Goal: Task Accomplishment & Management: Manage account settings

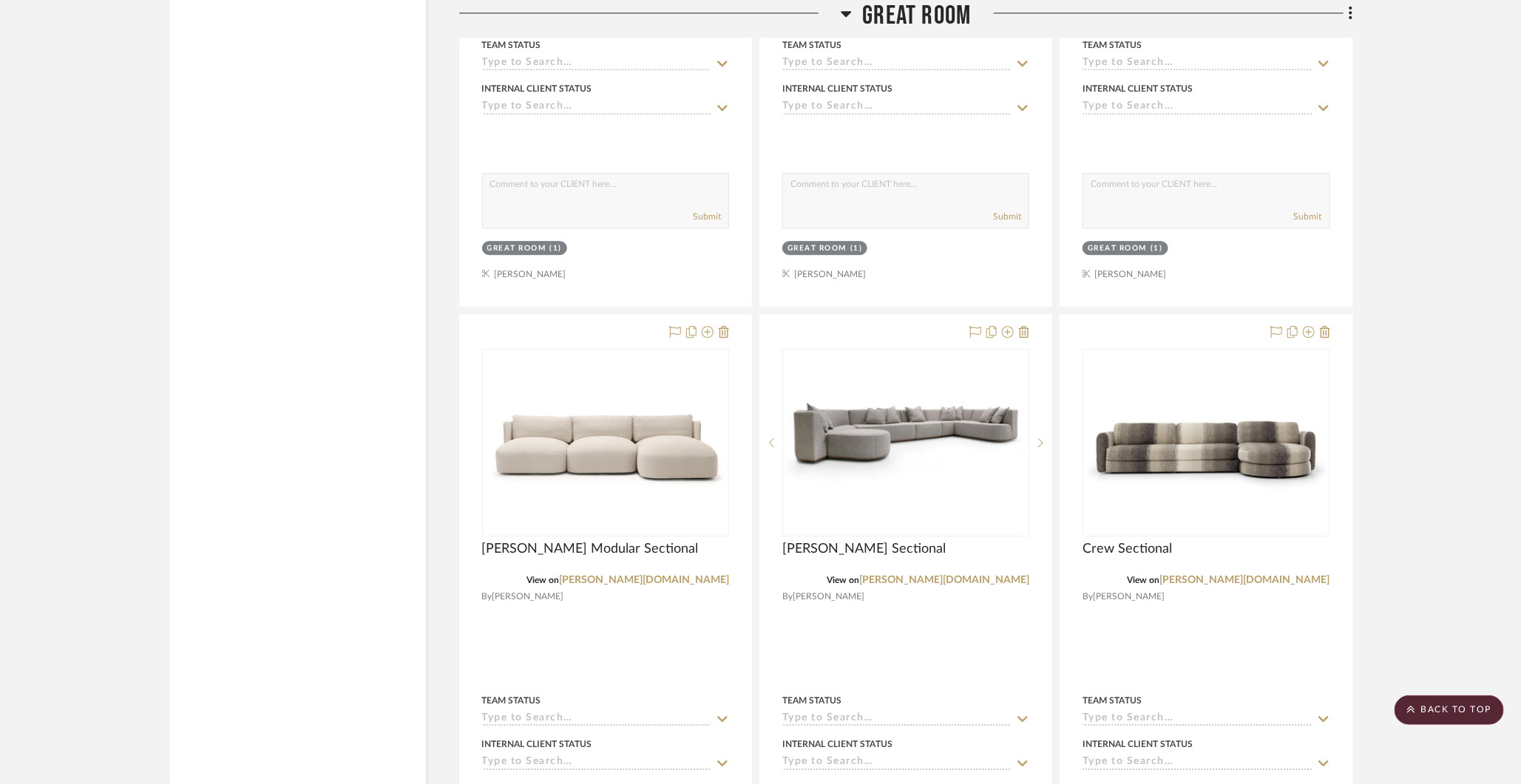
scroll to position [2126, 0]
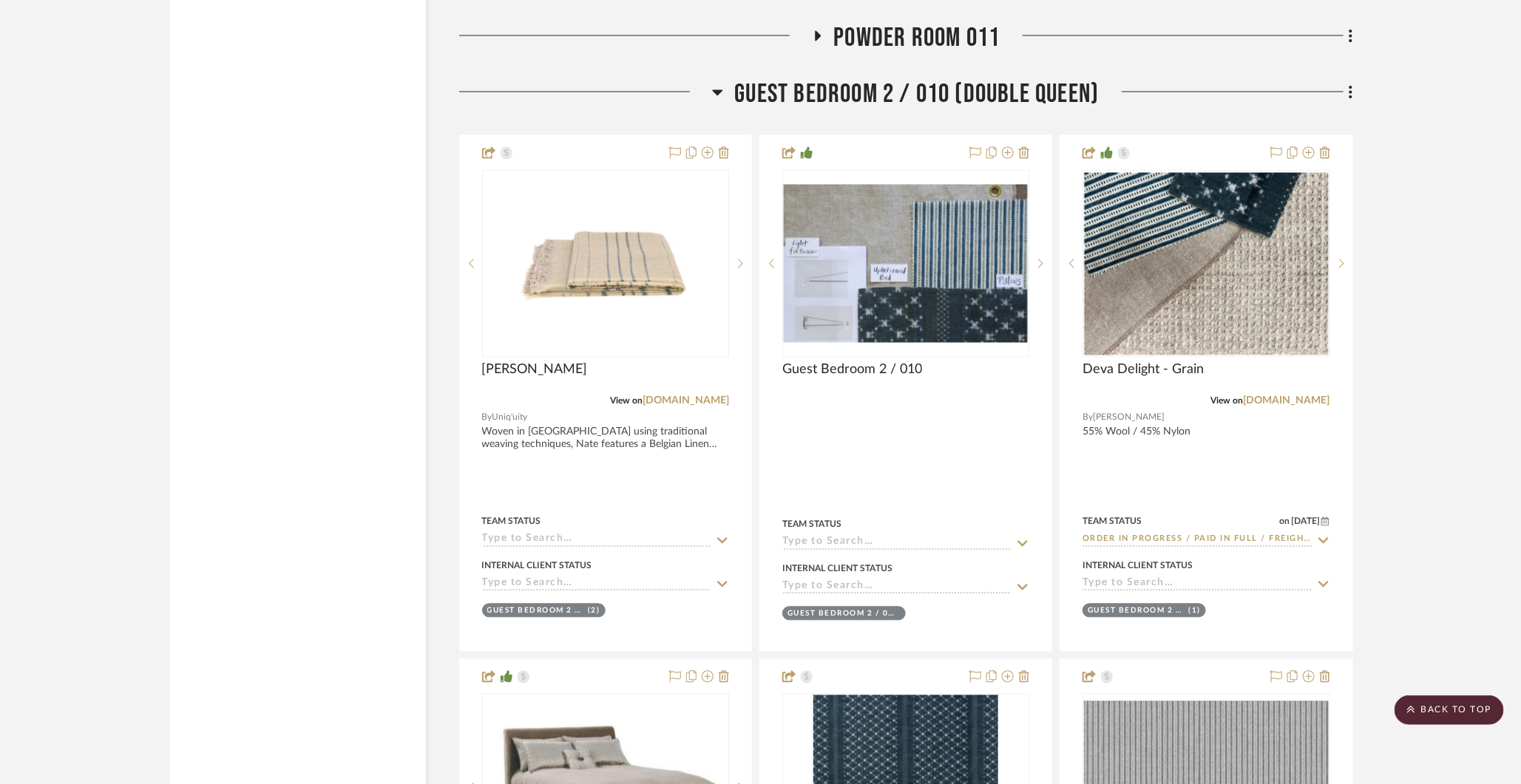
scroll to position [25842, 0]
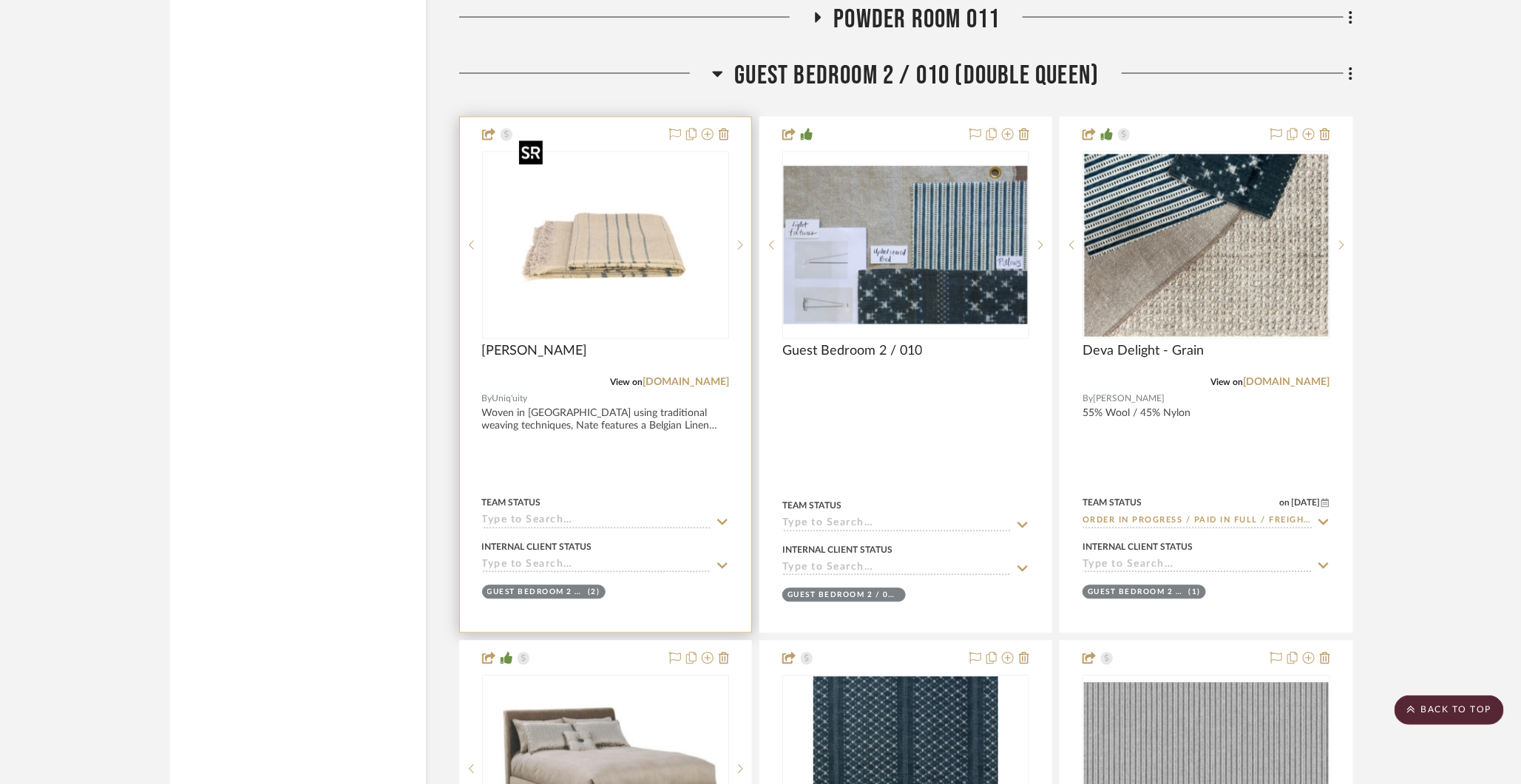
click at [628, 195] on img "1" at bounding box center [605, 245] width 185 height 185
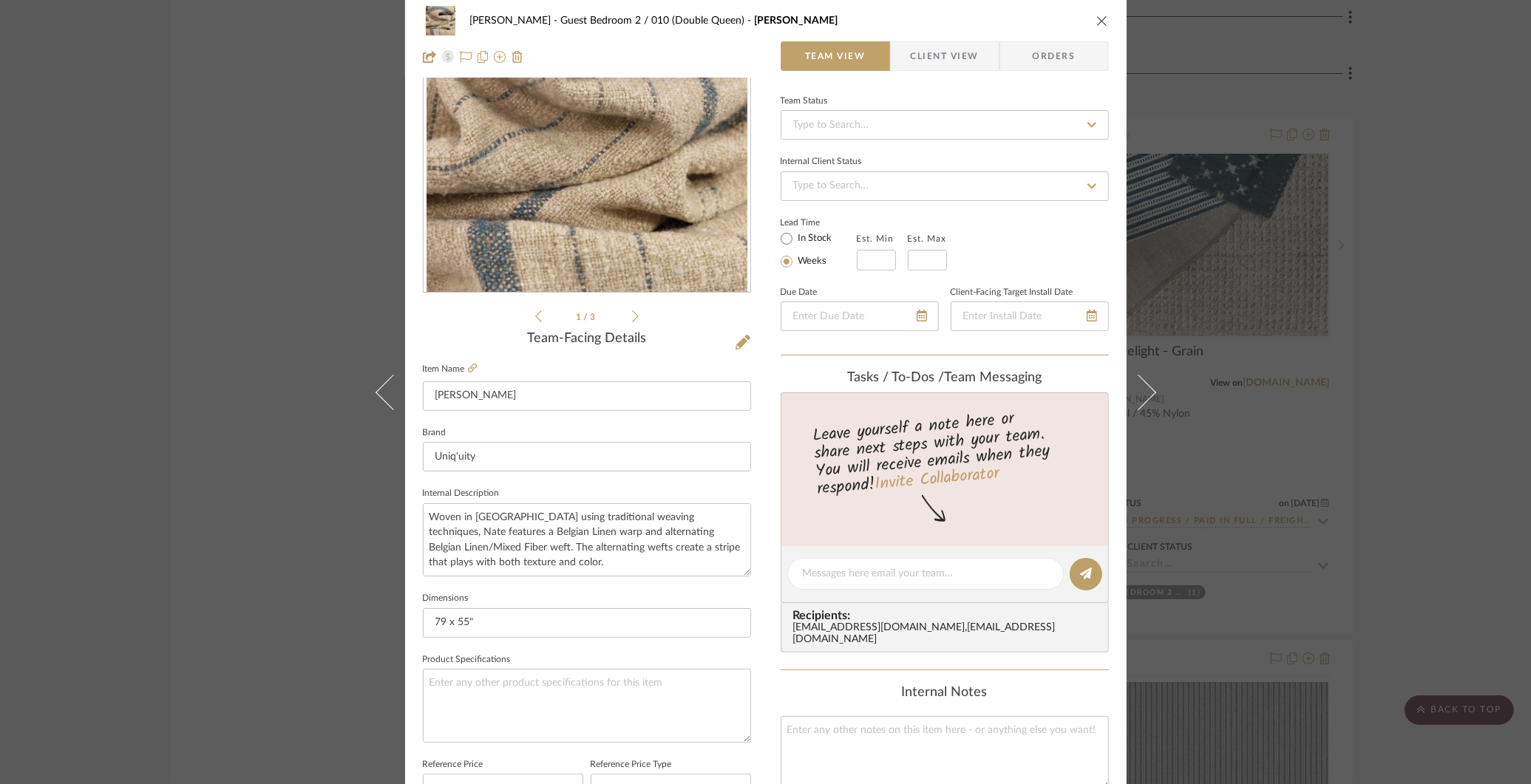
scroll to position [0, 0]
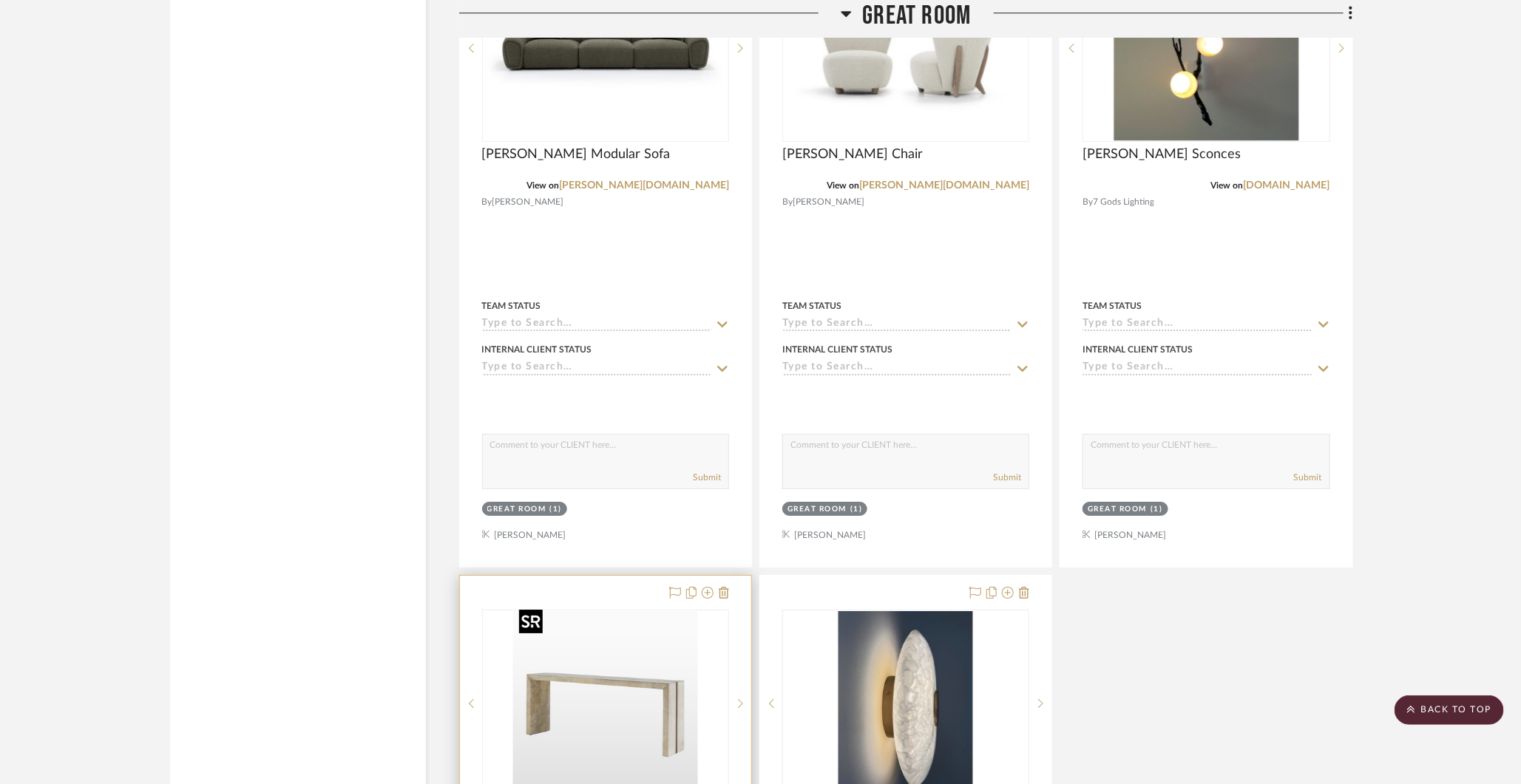
scroll to position [2522, 0]
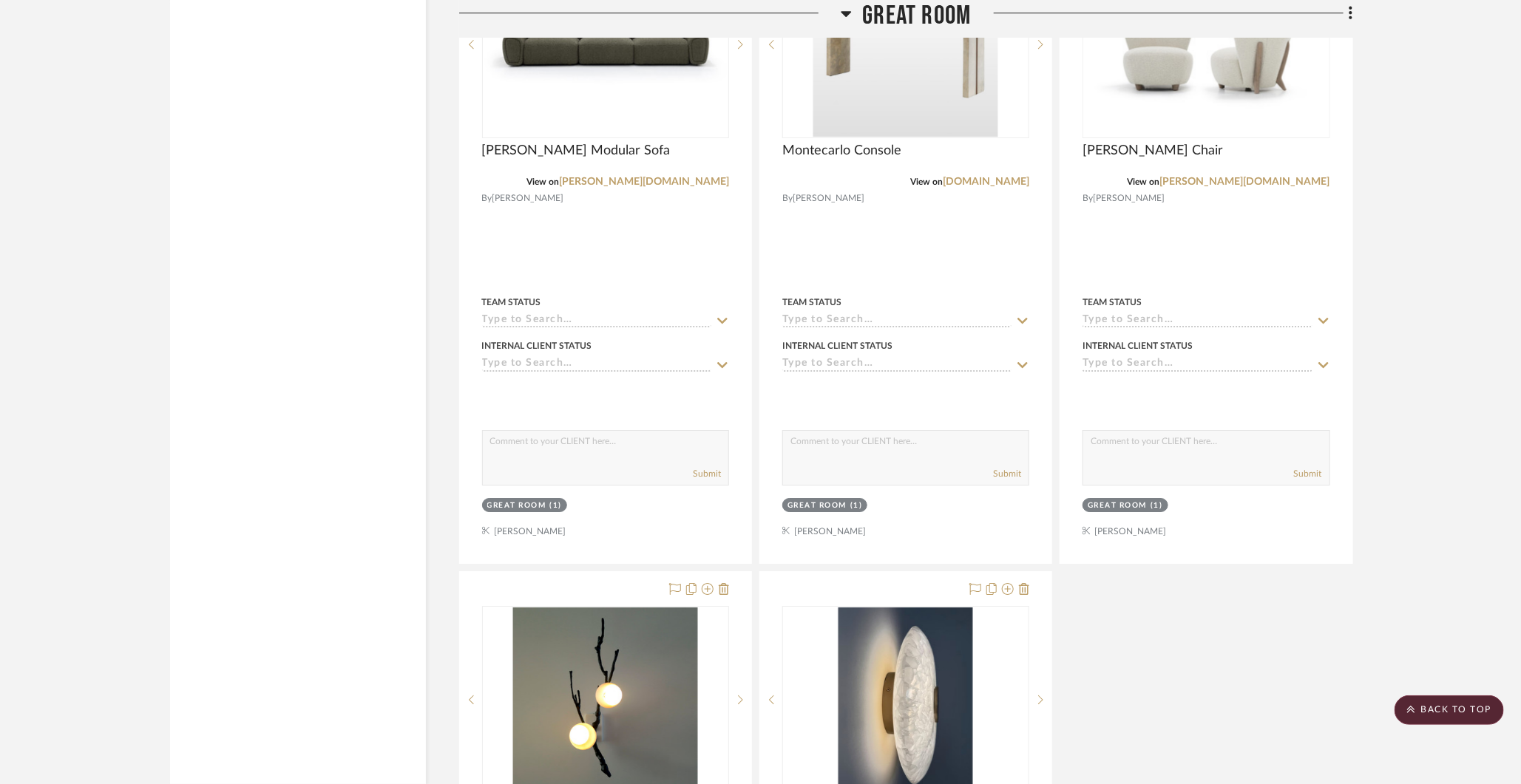
drag, startPoint x: 644, startPoint y: 642, endPoint x: 851, endPoint y: 242, distance: 450.4
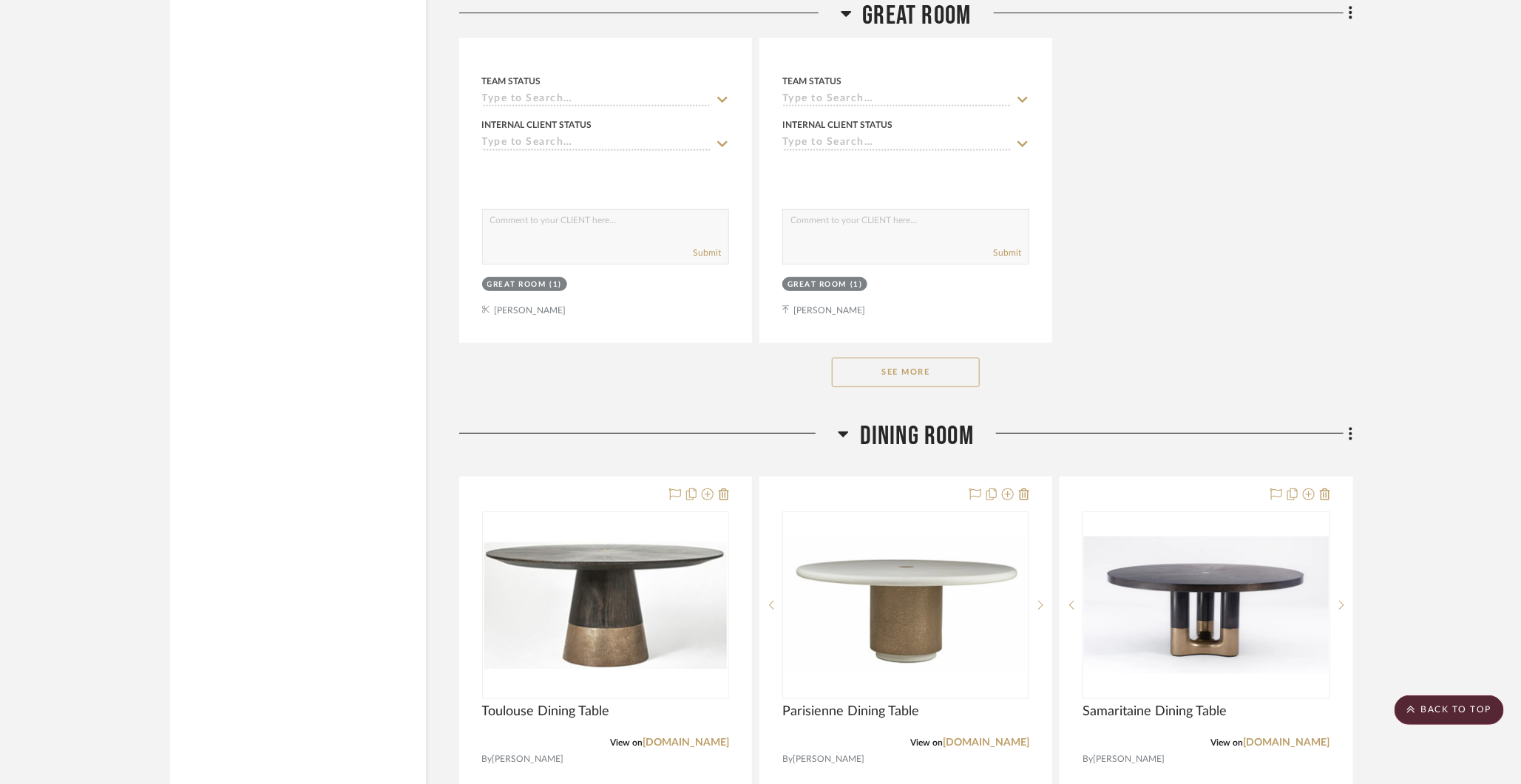
scroll to position [3402, 0]
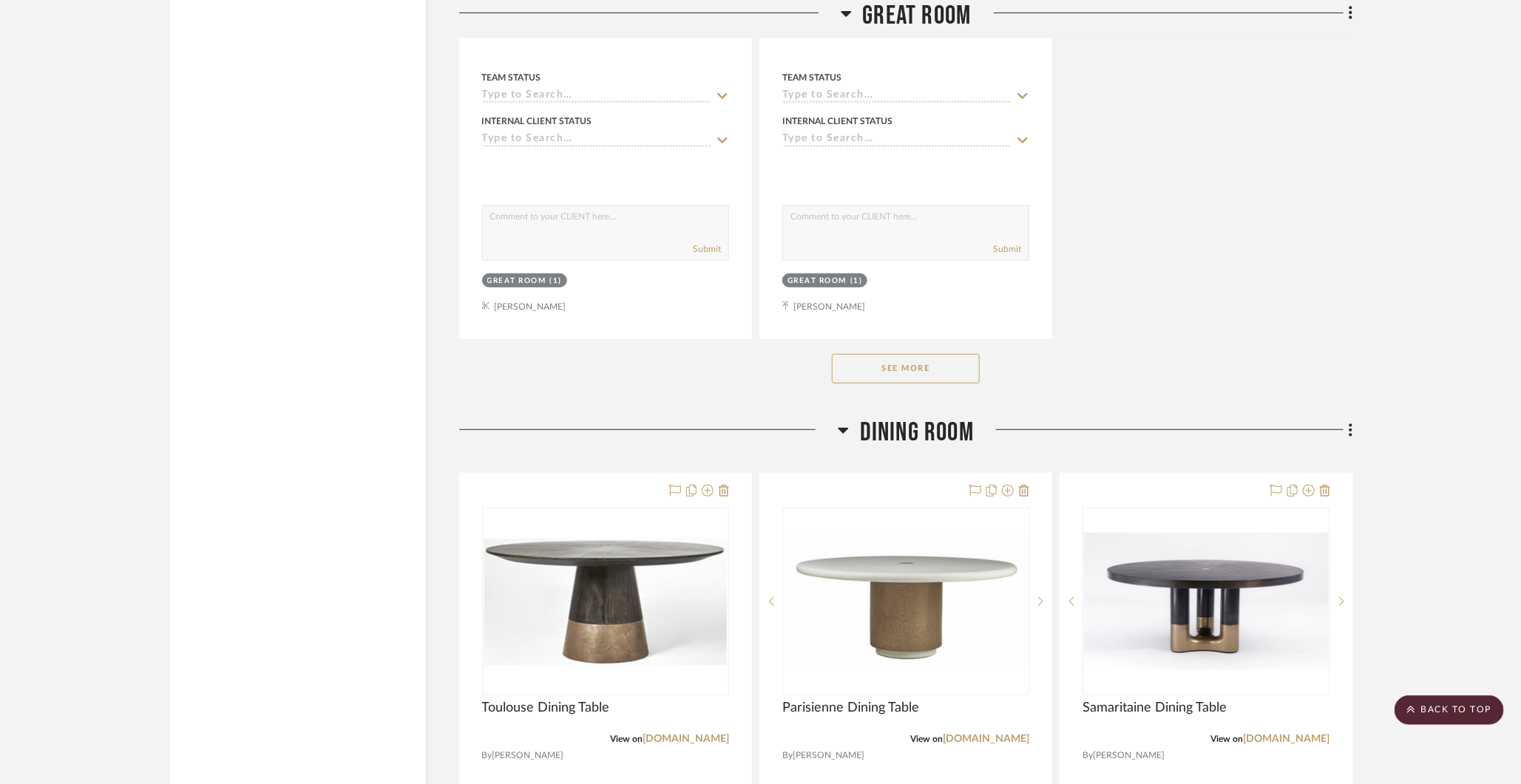
click at [939, 369] on button "See More" at bounding box center [906, 369] width 148 height 30
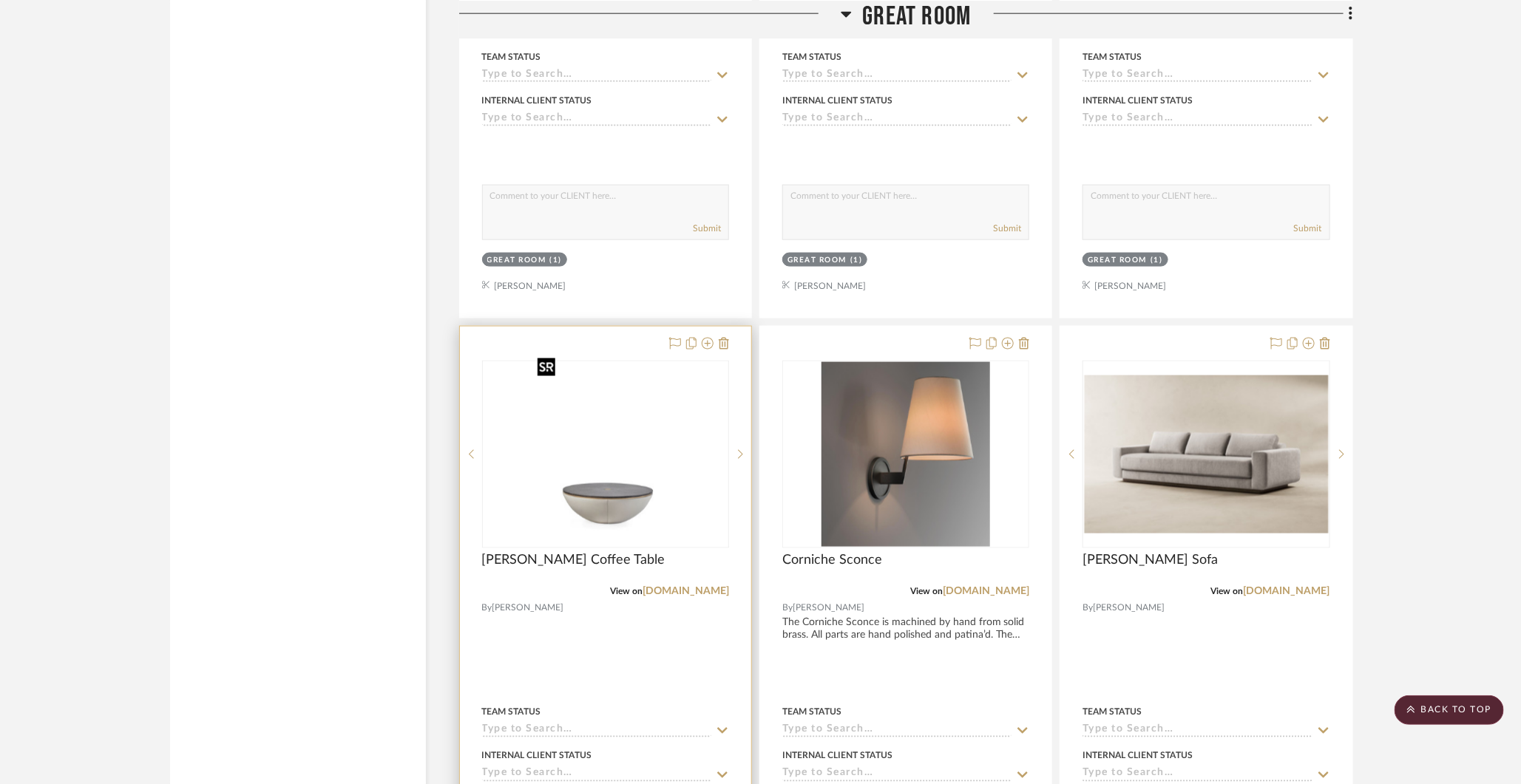
scroll to position [4056, 0]
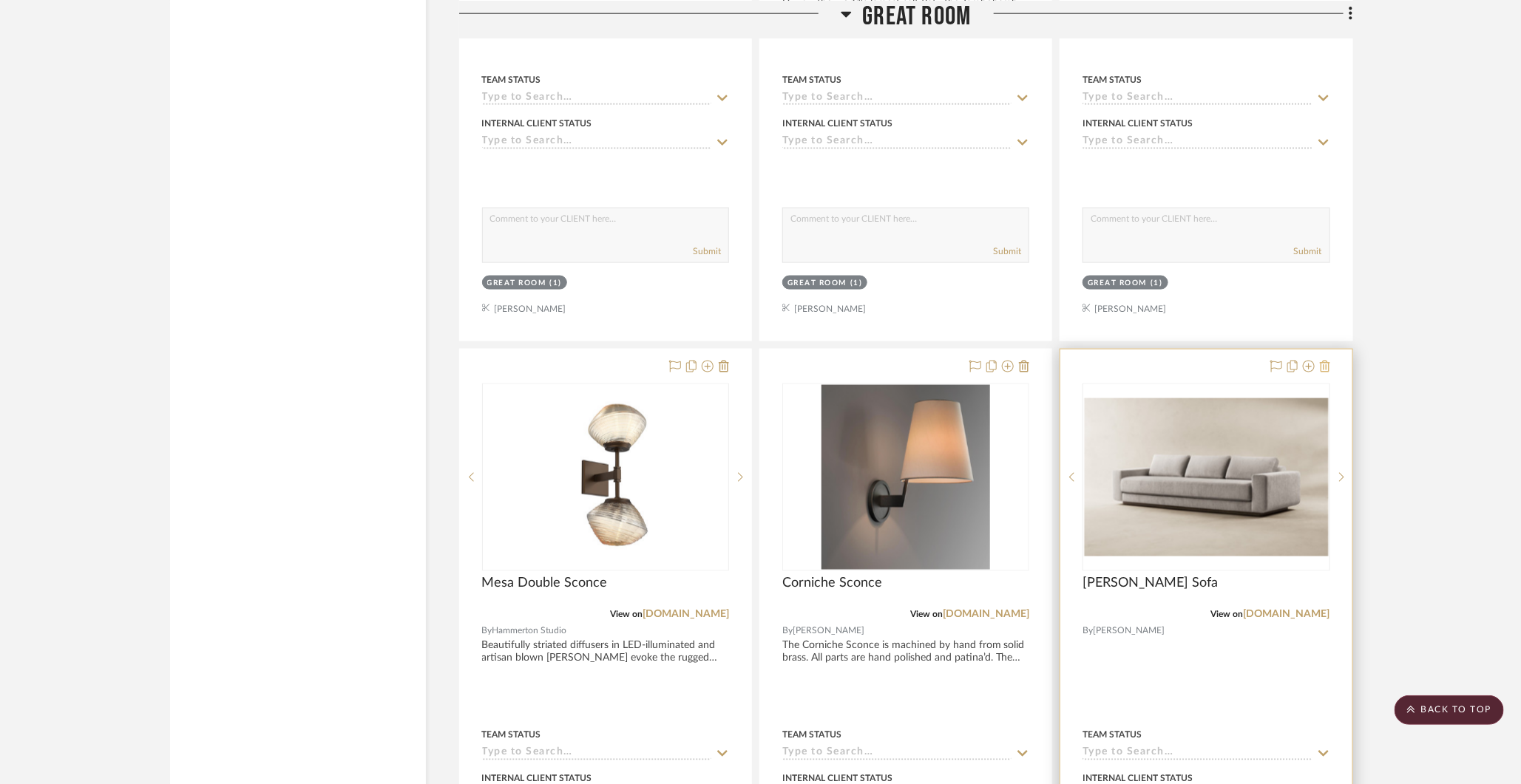
click at [1323, 361] on icon at bounding box center [1325, 367] width 11 height 12
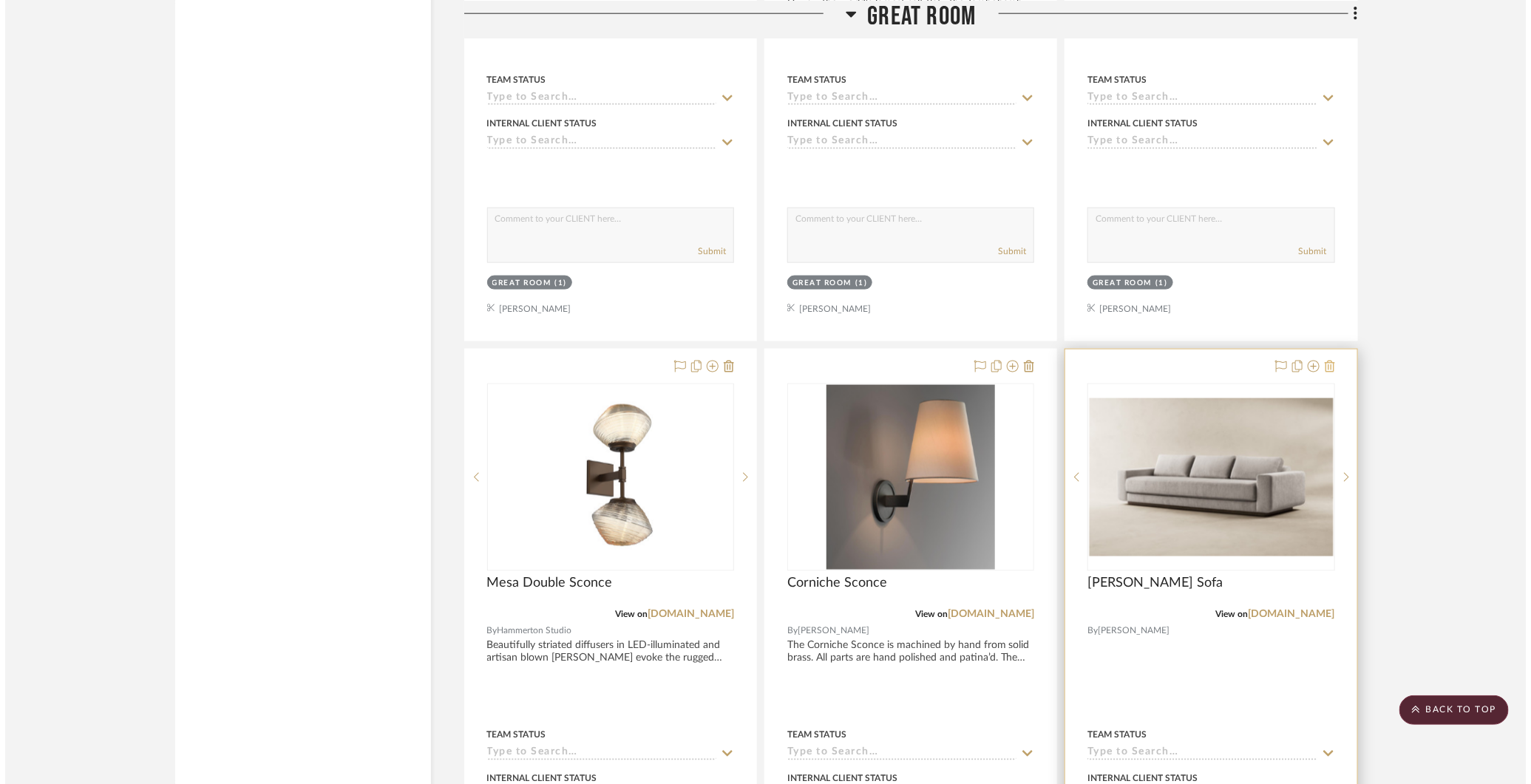
scroll to position [0, 0]
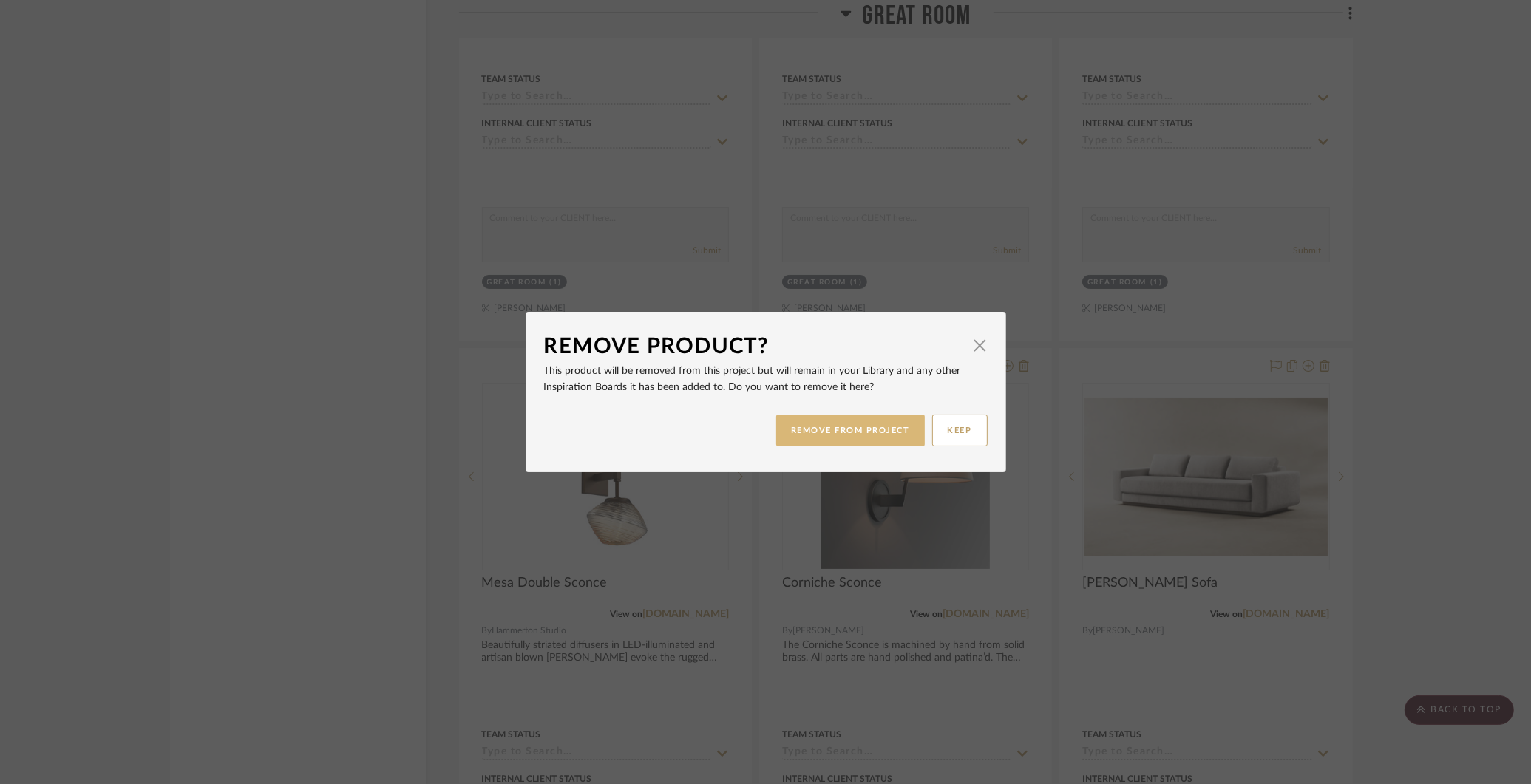
click at [832, 432] on button "REMOVE FROM PROJECT" at bounding box center [850, 431] width 149 height 32
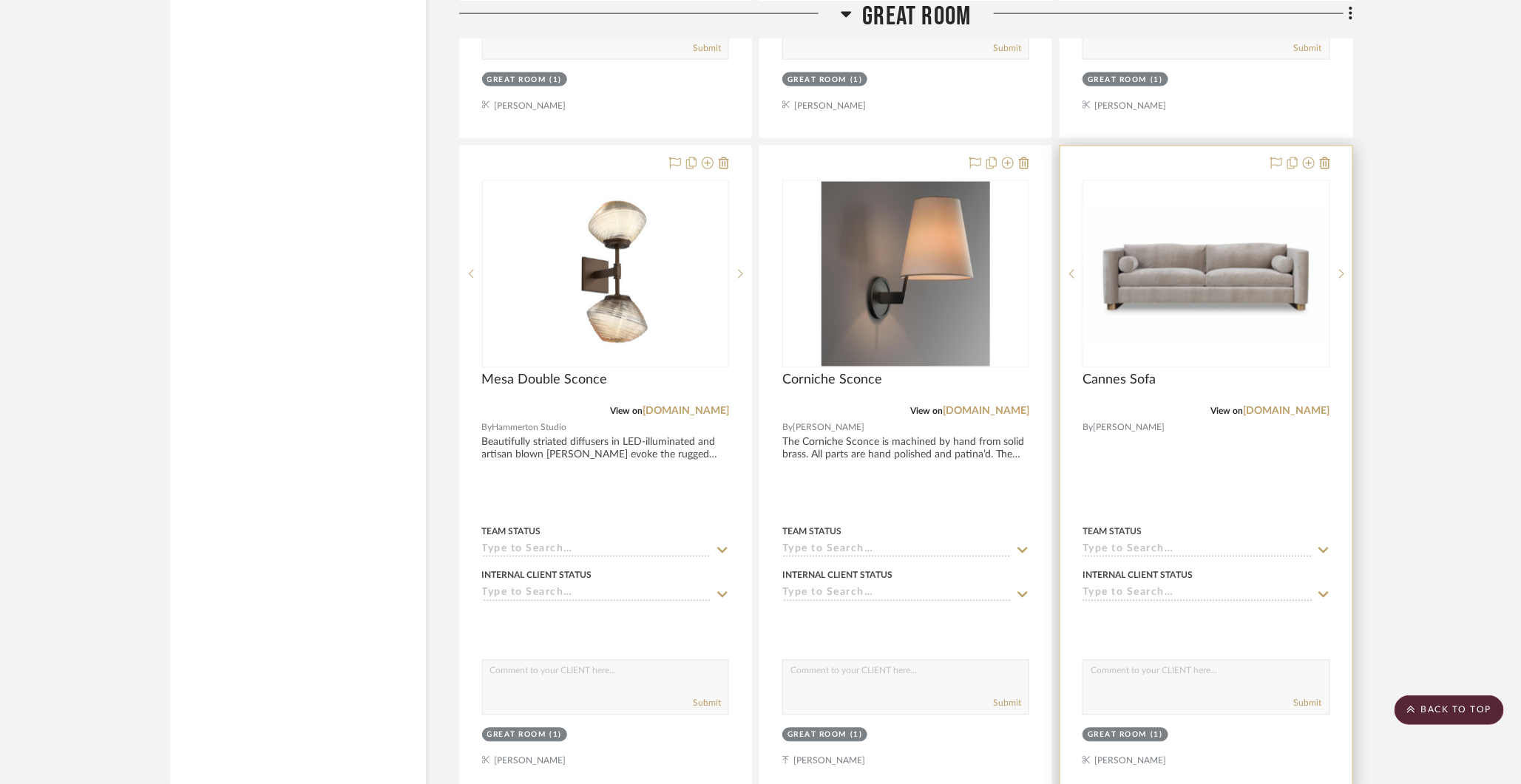
scroll to position [4256, 0]
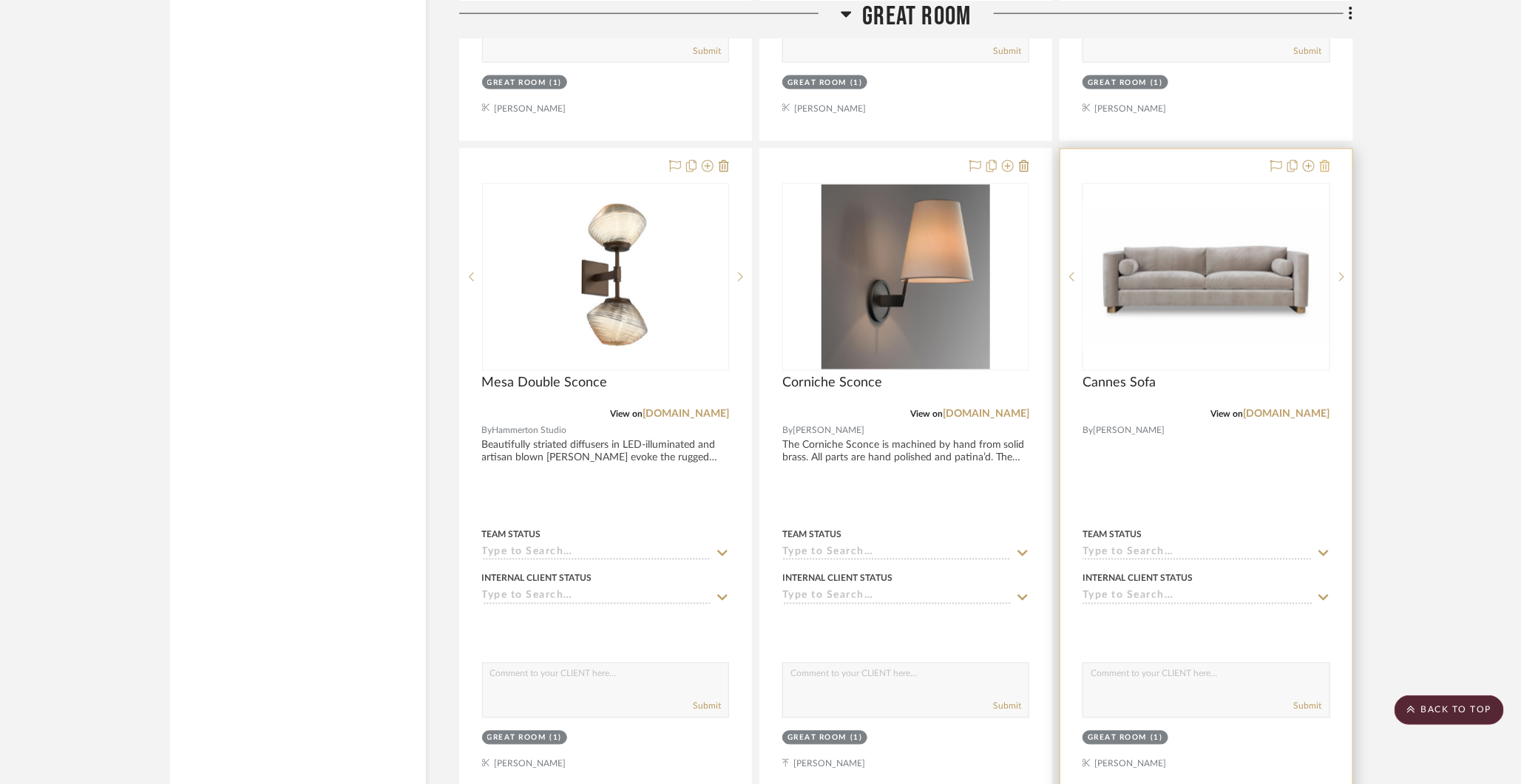
click at [1327, 160] on icon at bounding box center [1325, 166] width 11 height 12
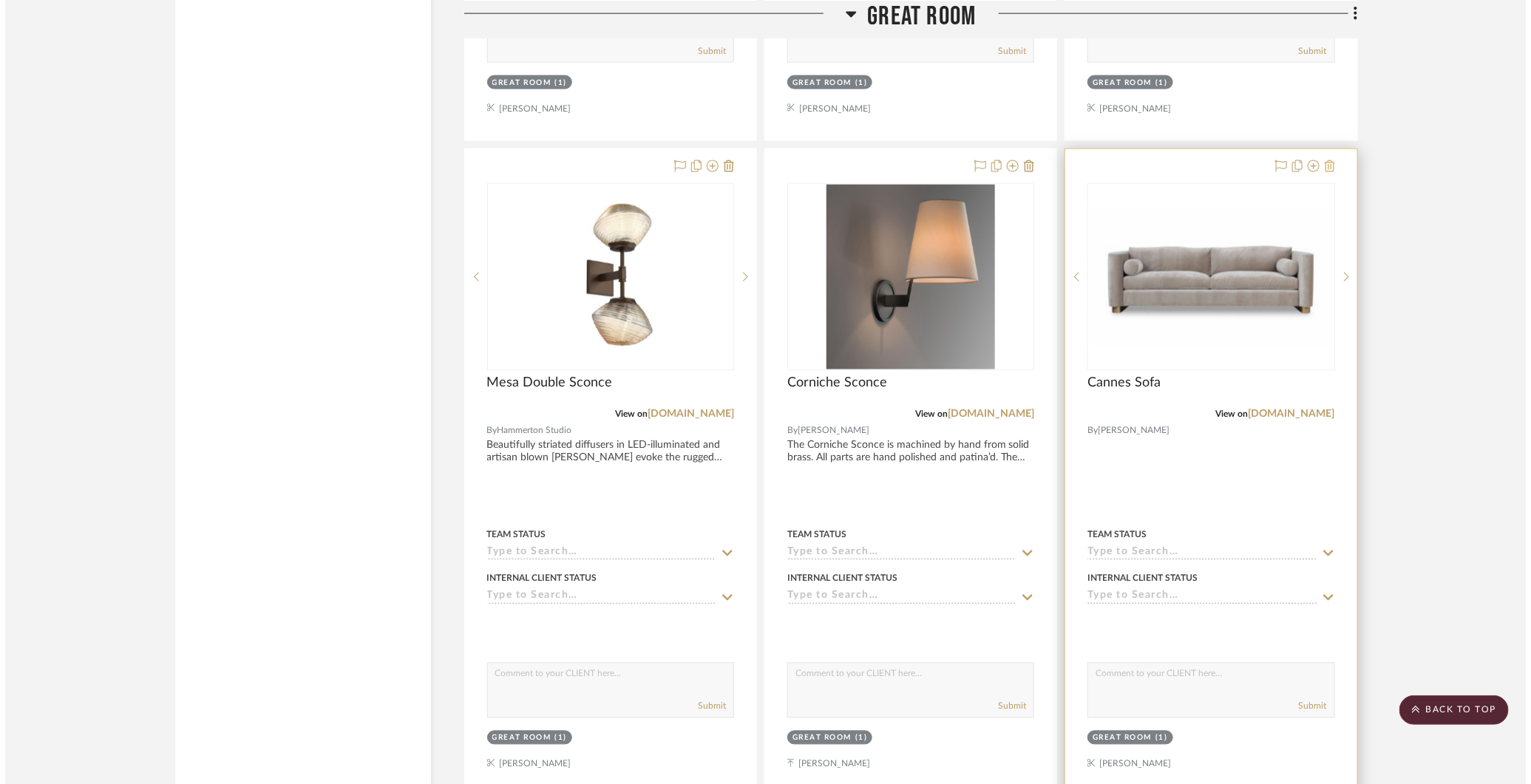
scroll to position [0, 0]
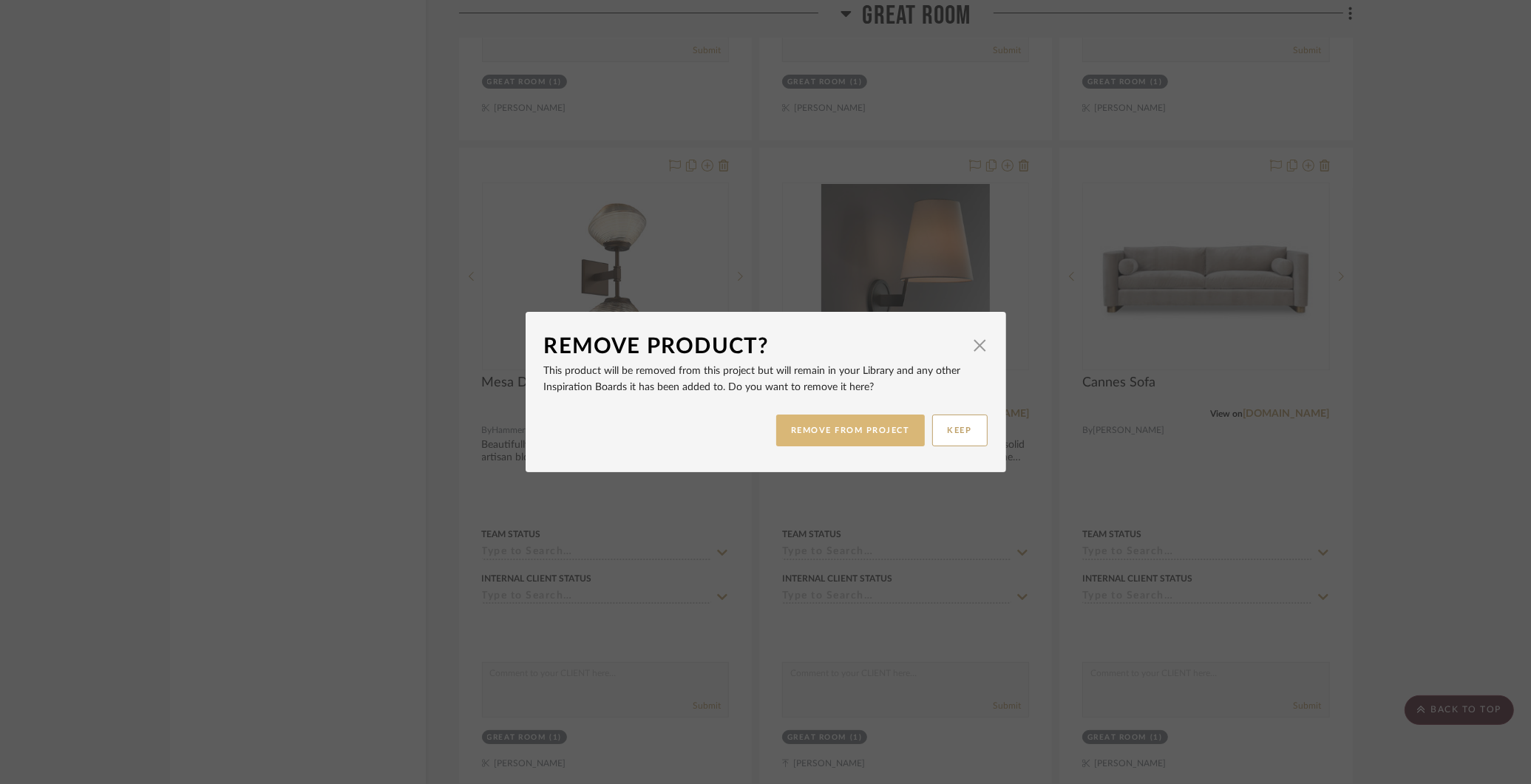
click at [849, 437] on button "REMOVE FROM PROJECT" at bounding box center [850, 431] width 149 height 32
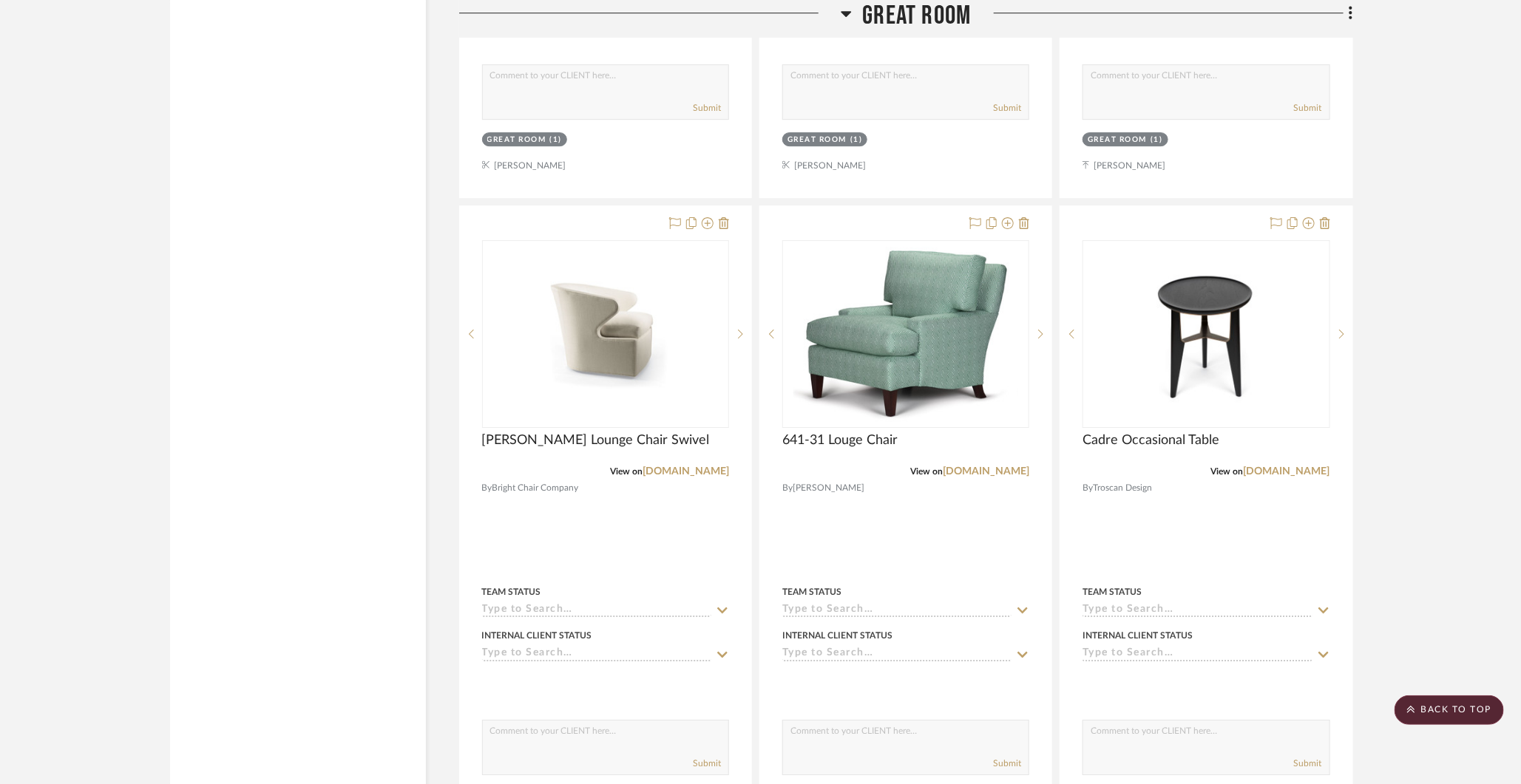
scroll to position [5511, 0]
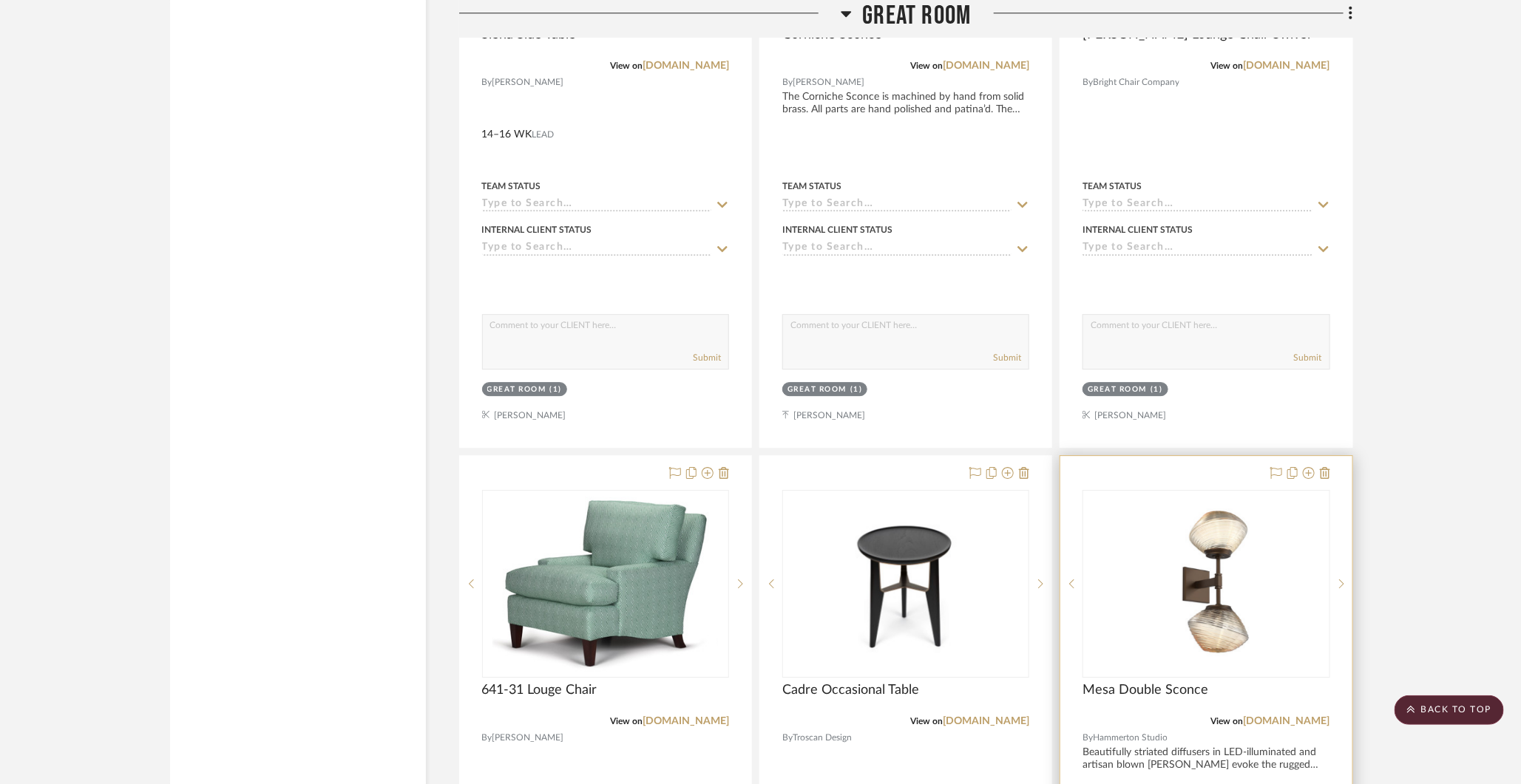
drag, startPoint x: 913, startPoint y: 261, endPoint x: 1151, endPoint y: 629, distance: 438.3
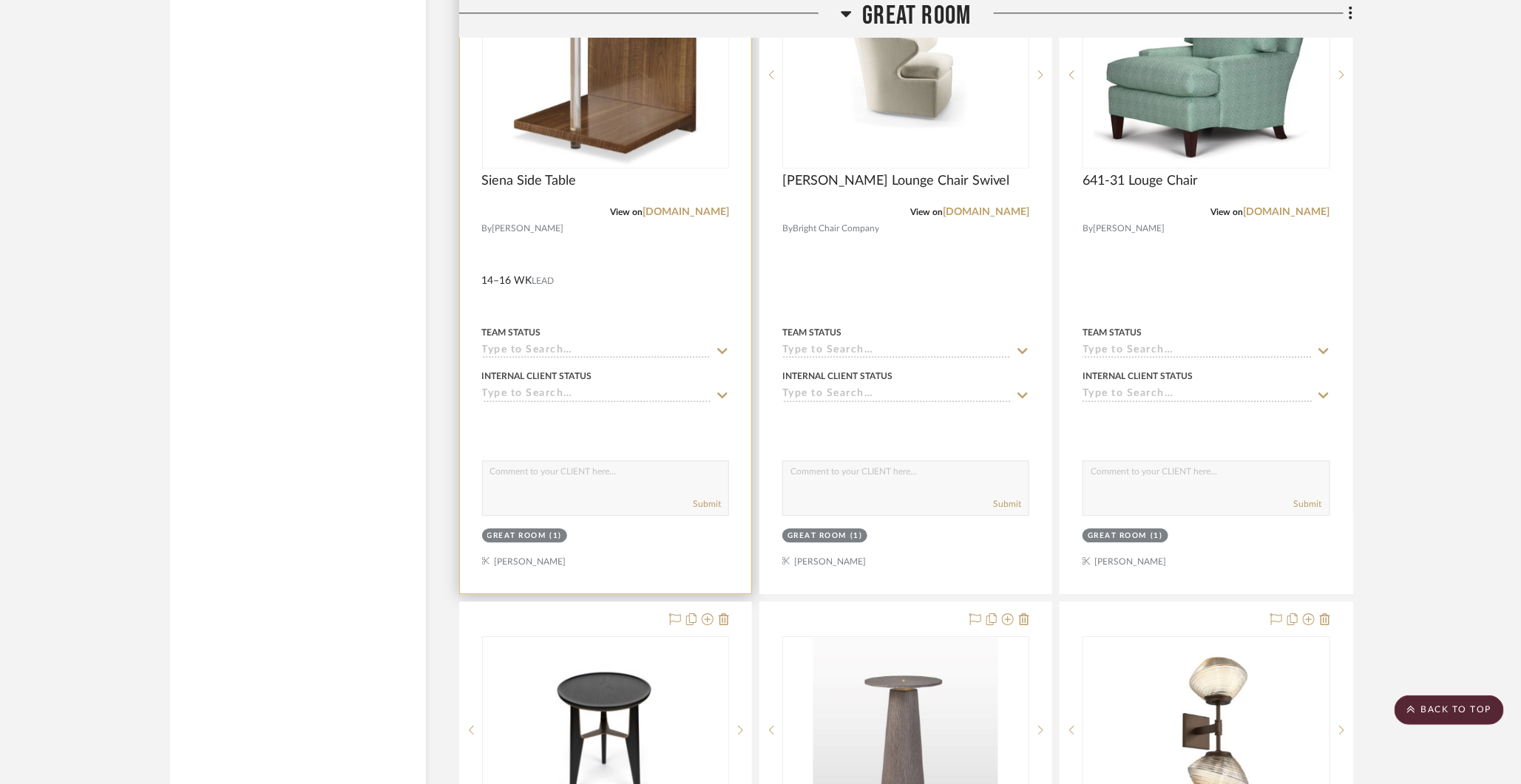
scroll to position [5108, 0]
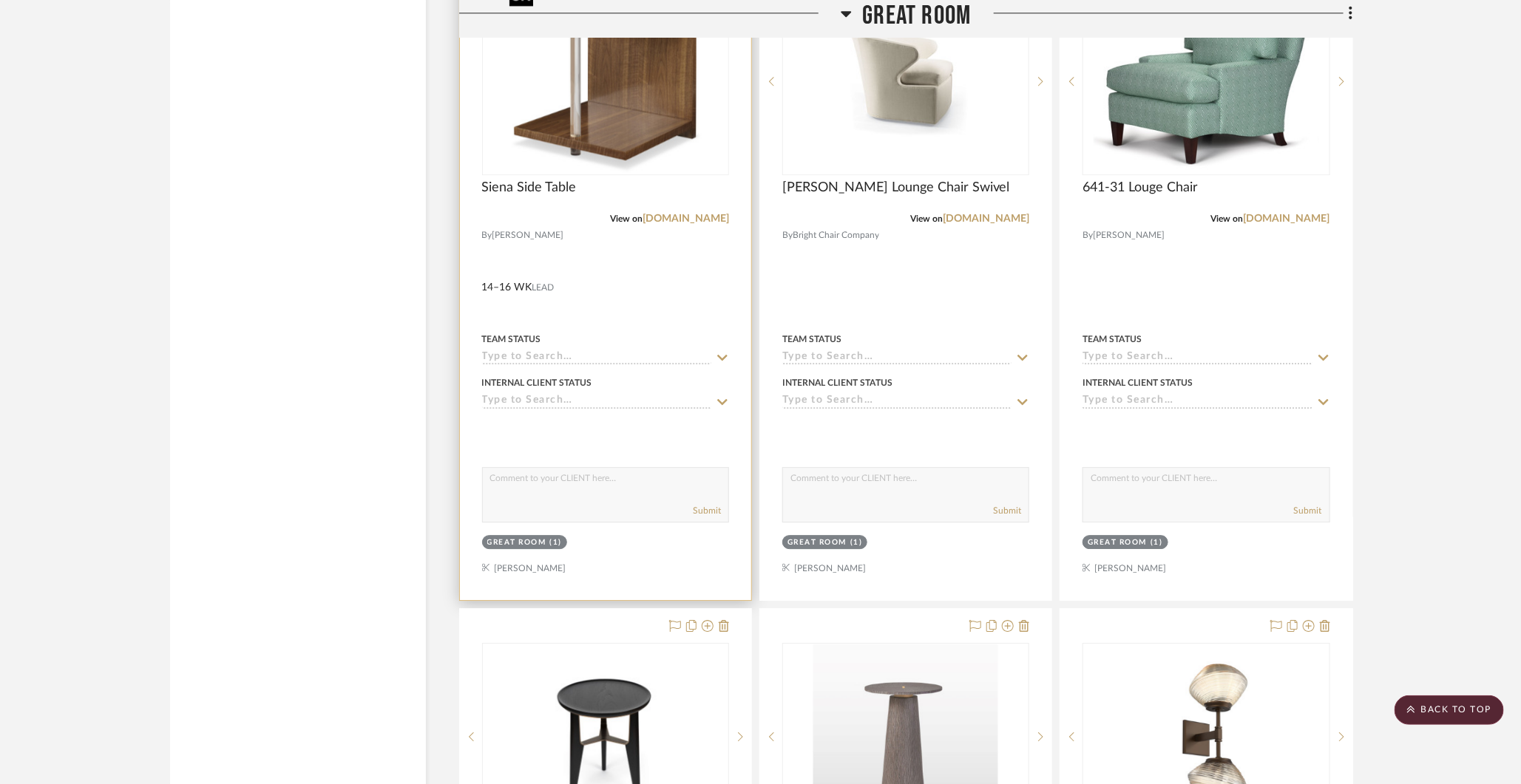
drag, startPoint x: 676, startPoint y: 74, endPoint x: 733, endPoint y: 540, distance: 469.5
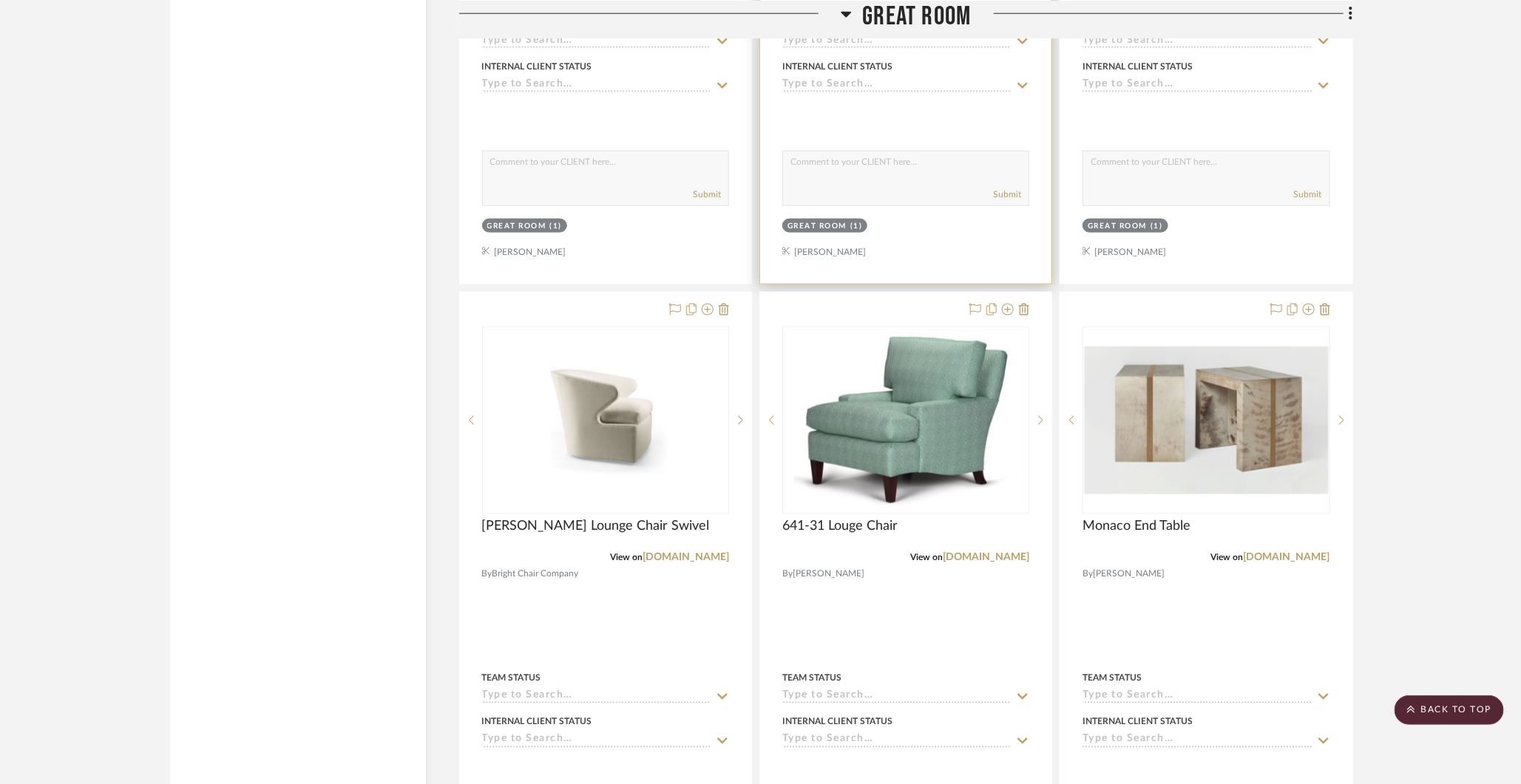
scroll to position [4116, 0]
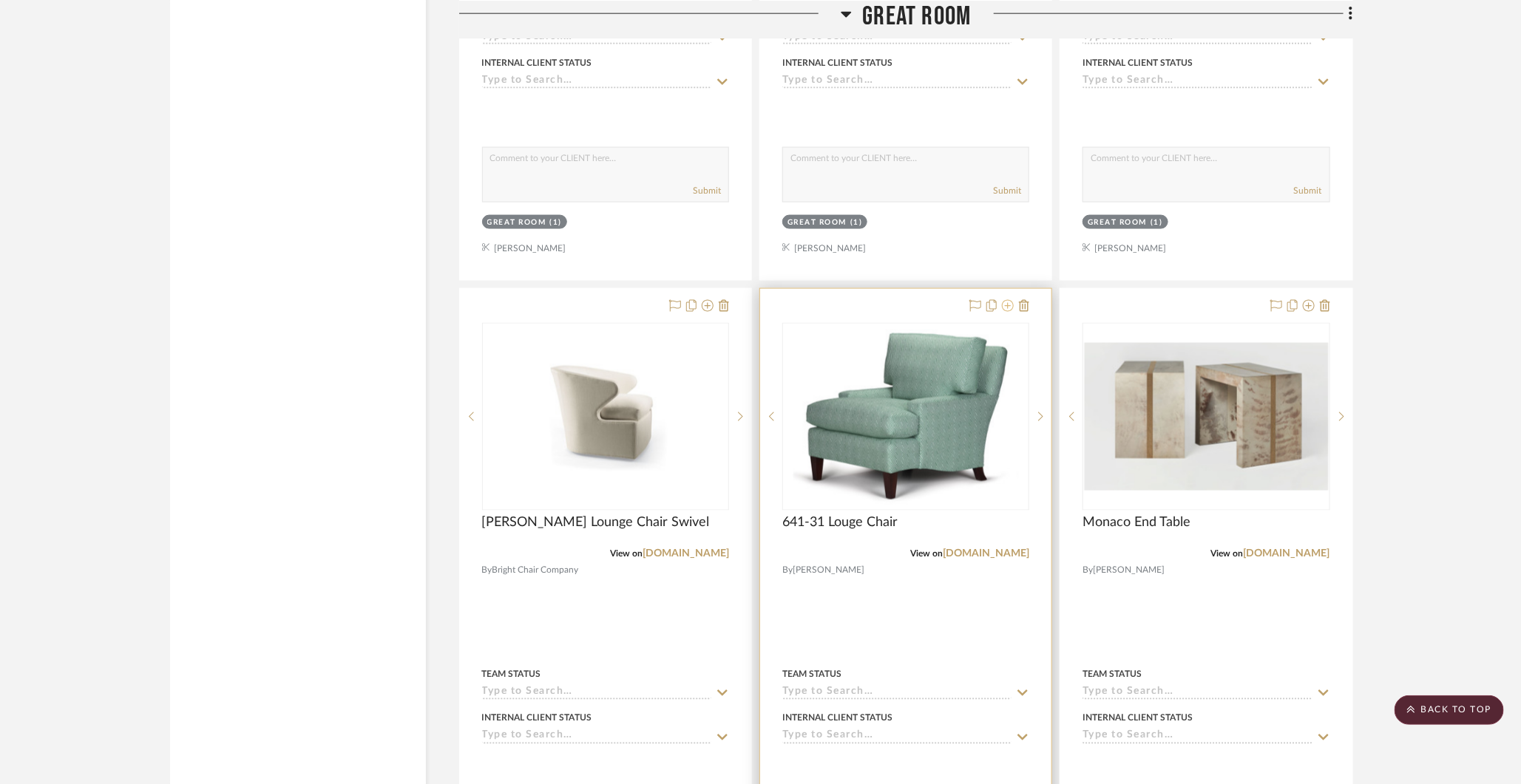
click at [1008, 300] on icon at bounding box center [1008, 306] width 12 height 12
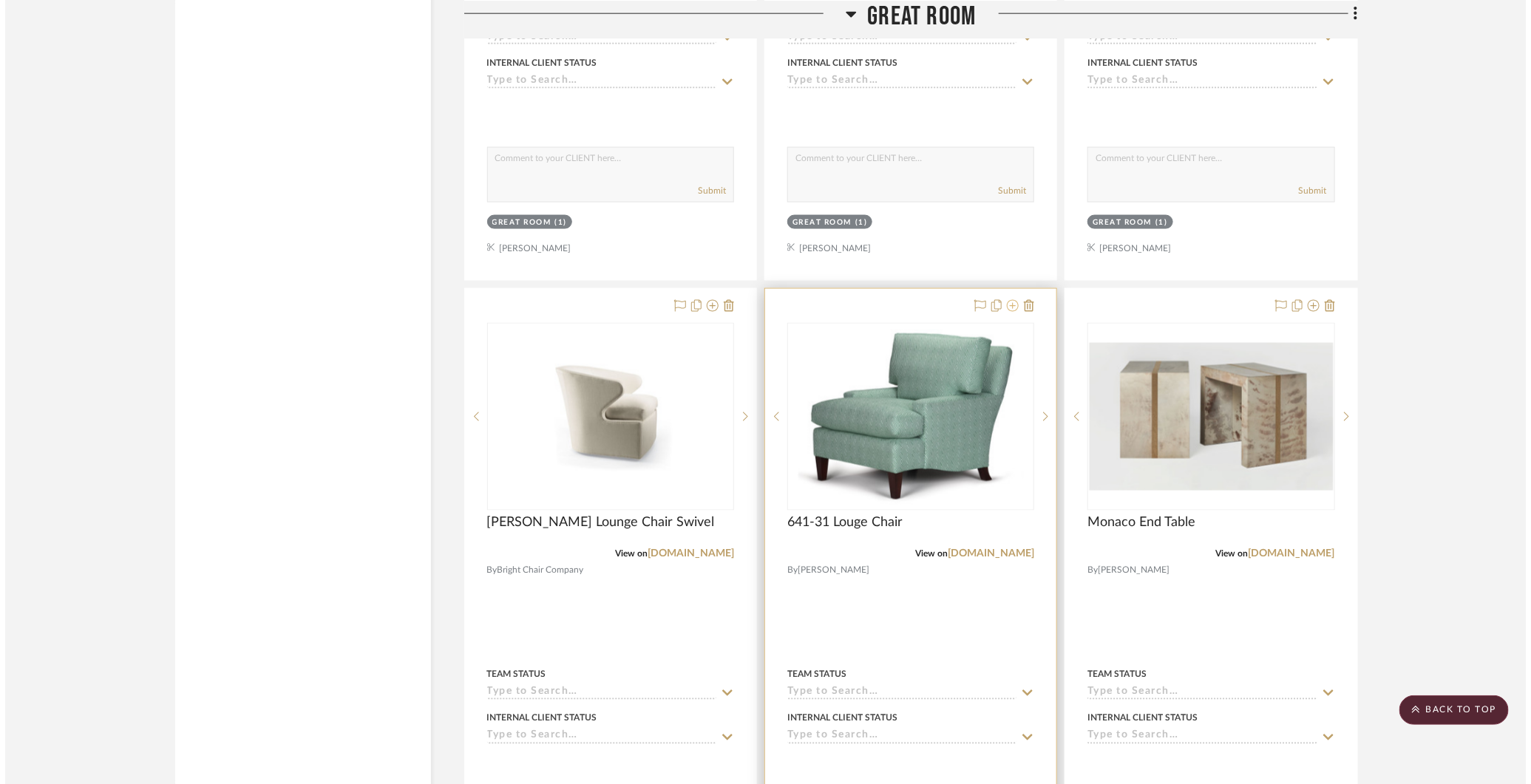
scroll to position [0, 0]
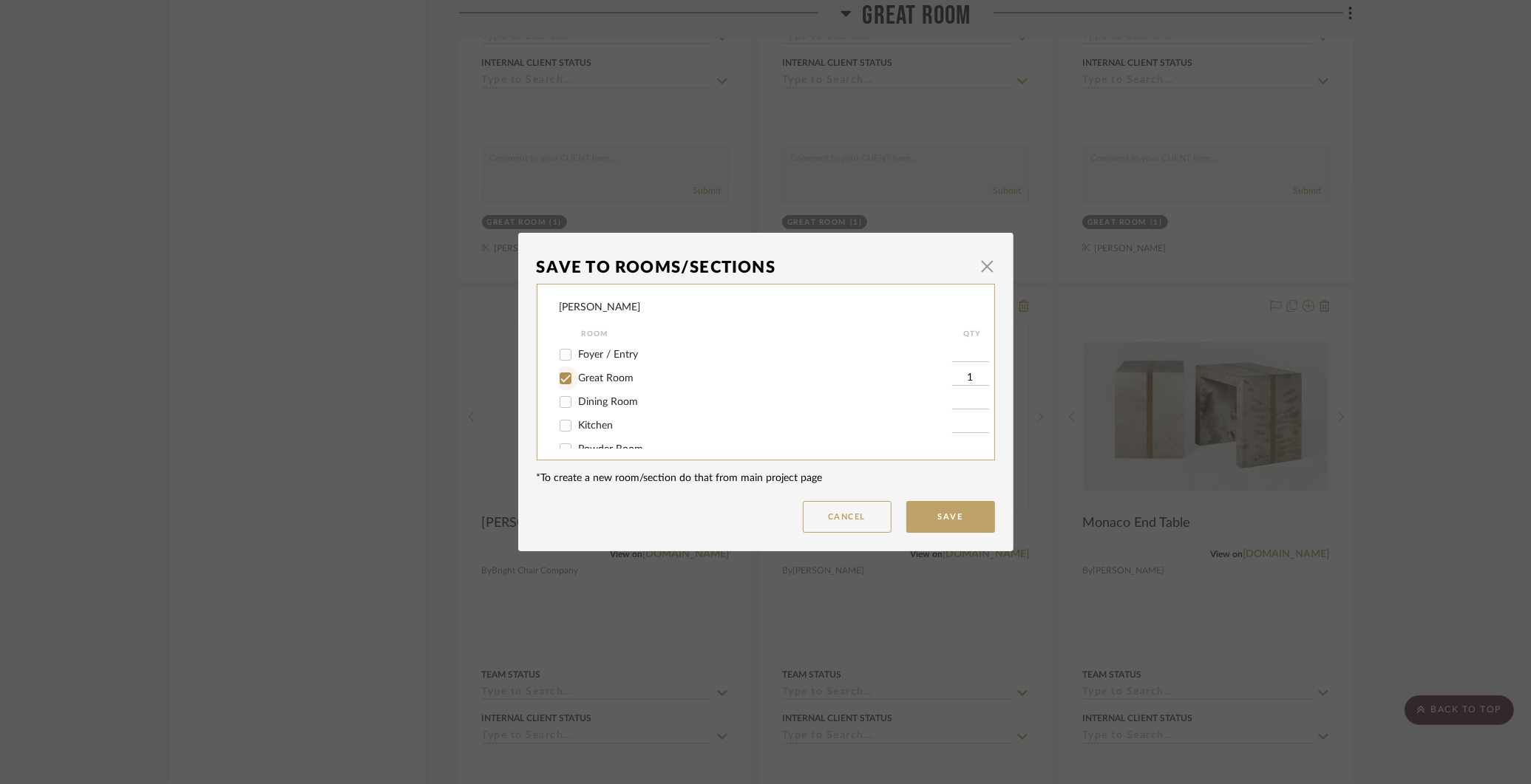
click at [562, 380] on input "Great Room" at bounding box center [565, 378] width 24 height 24
checkbox input "false"
click at [857, 525] on button "Cancel" at bounding box center [847, 517] width 89 height 32
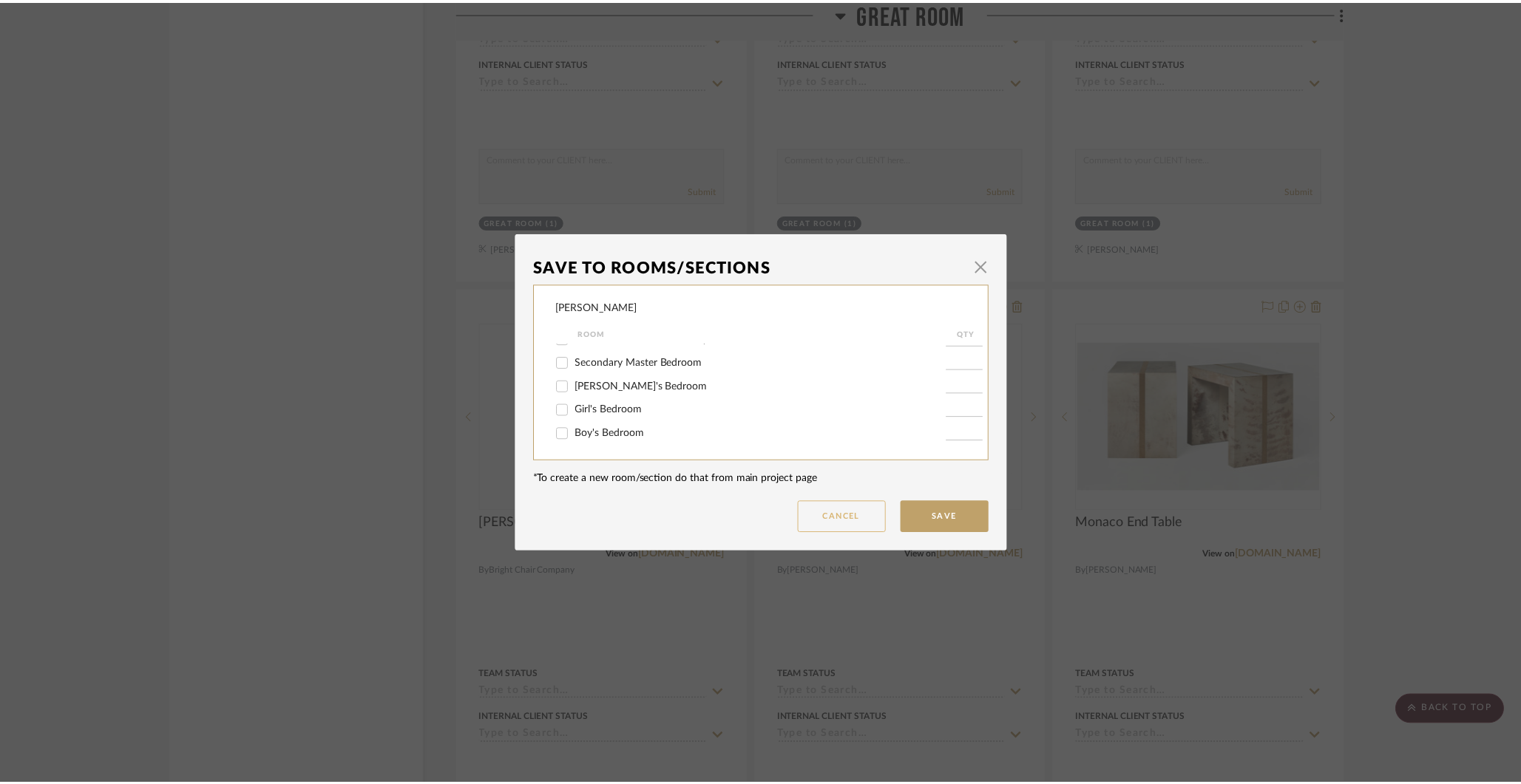
scroll to position [4116, 0]
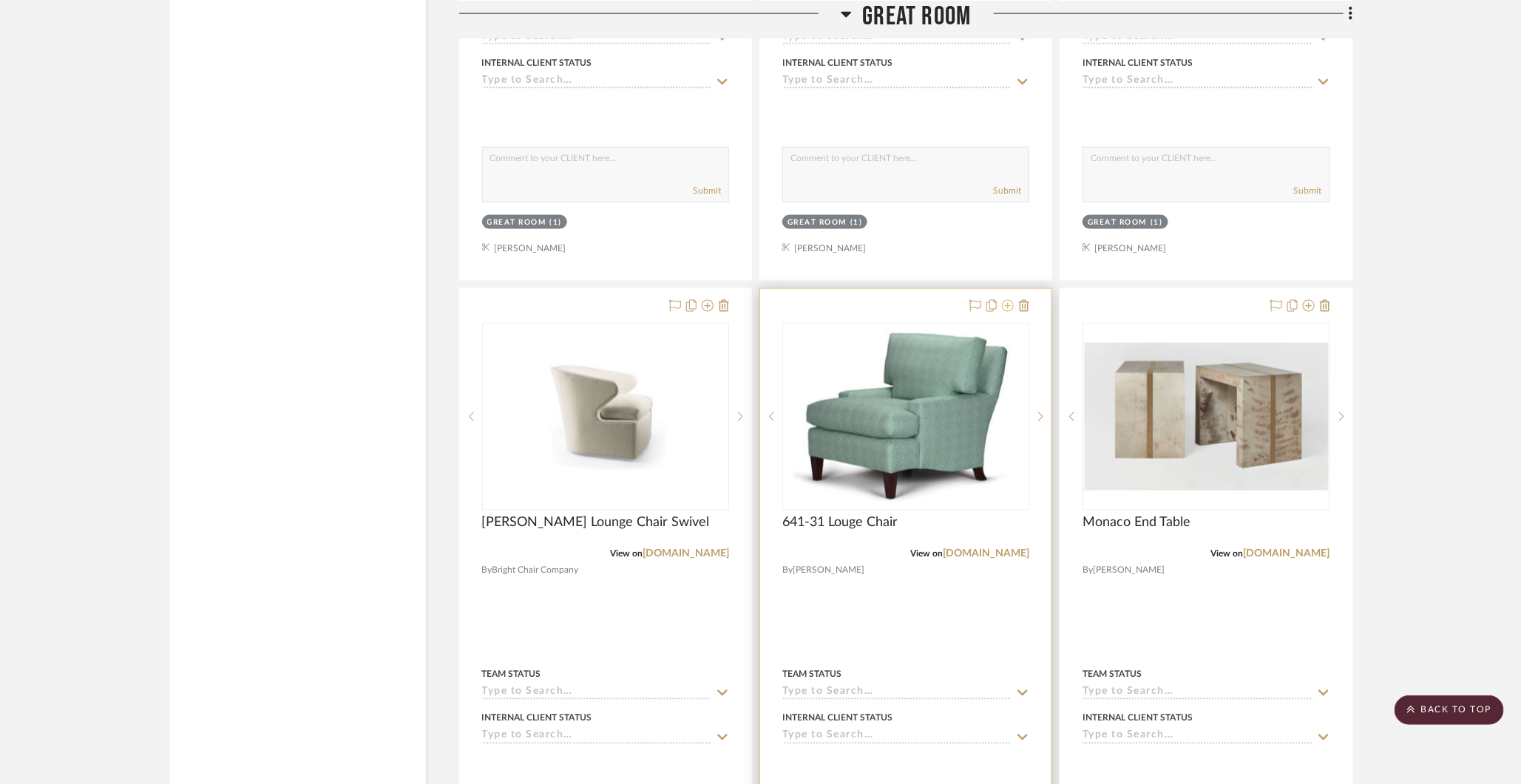
click at [1009, 300] on icon at bounding box center [1008, 306] width 12 height 12
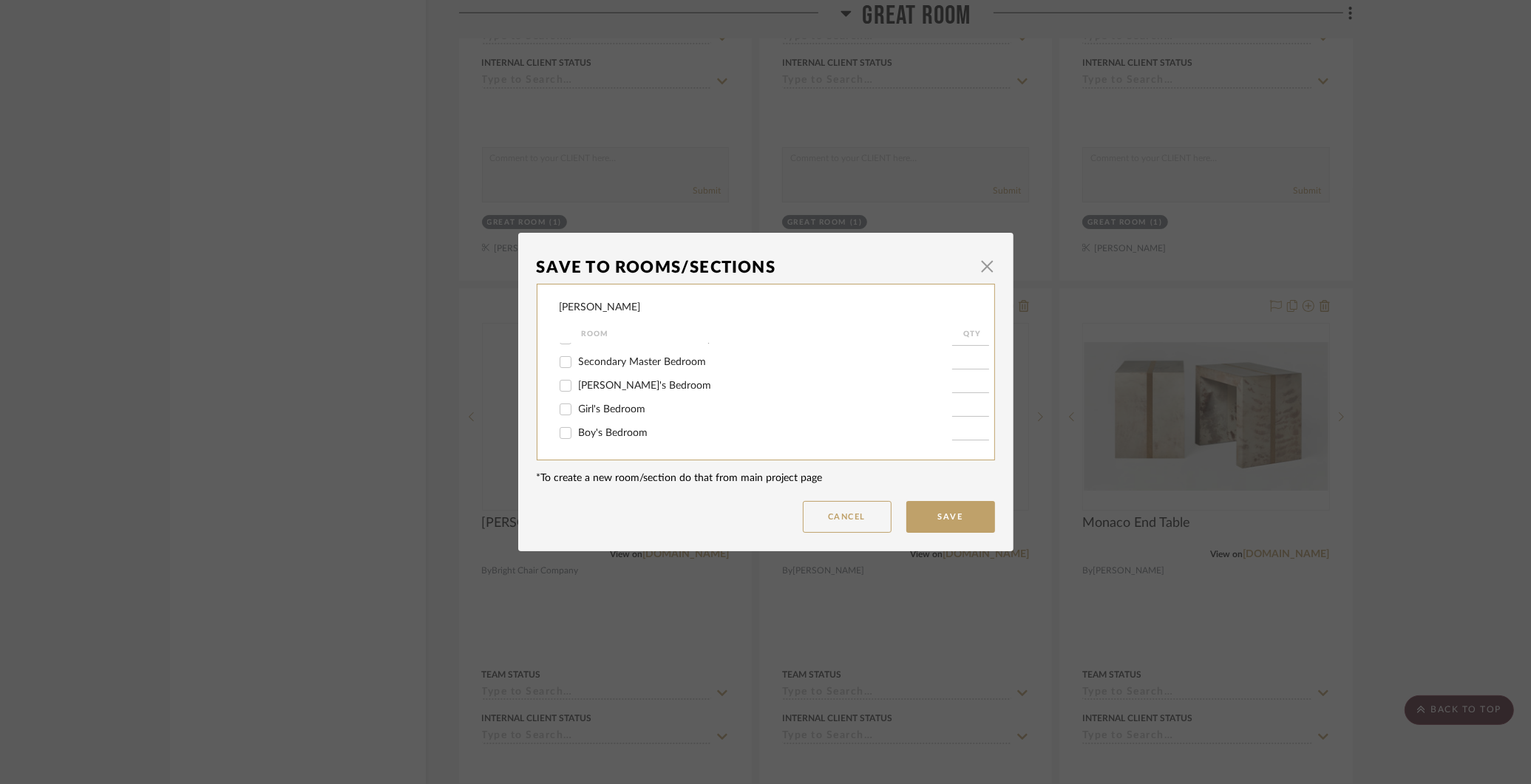
scroll to position [0, 0]
click at [983, 267] on span "button" at bounding box center [988, 266] width 30 height 30
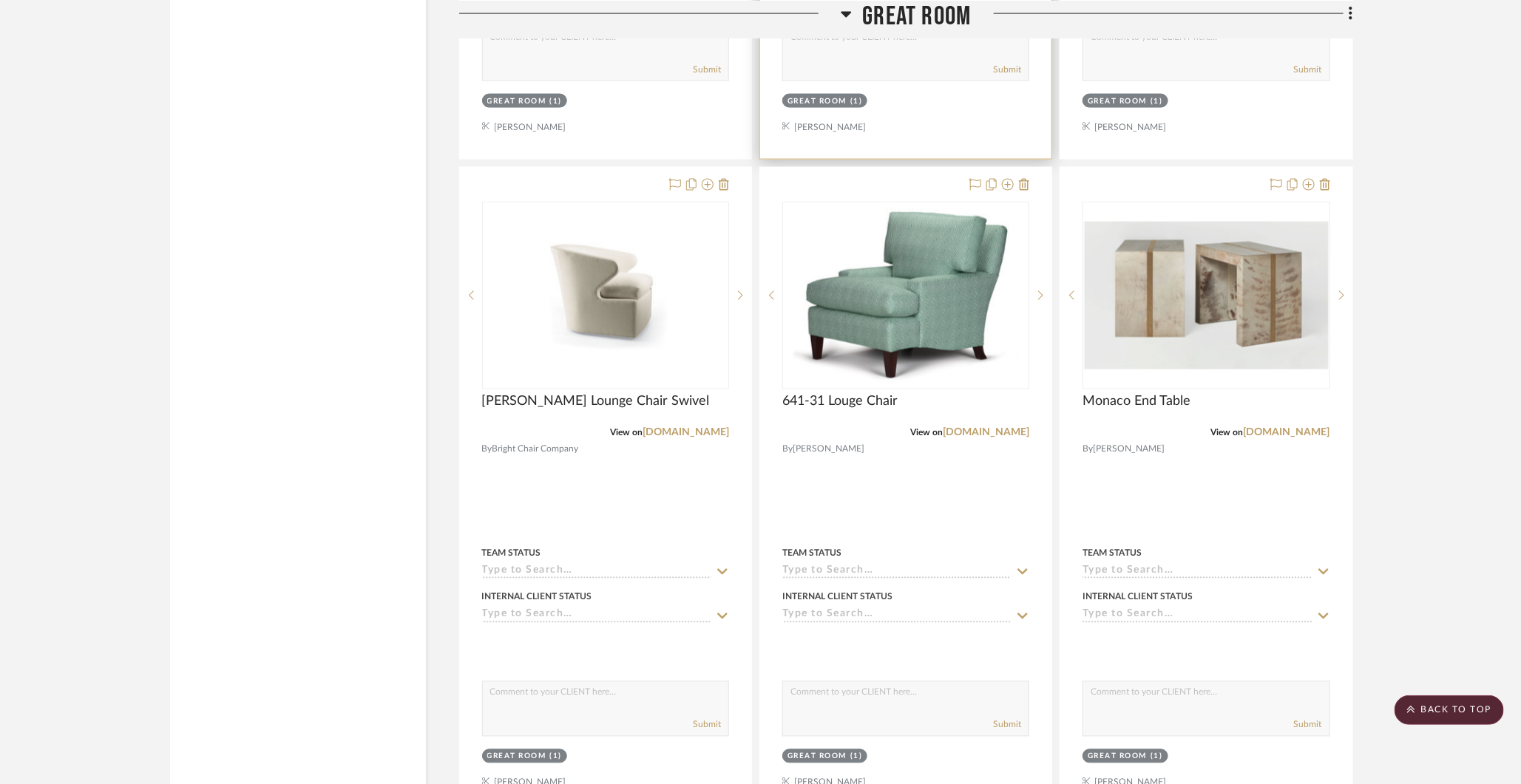
scroll to position [4250, 0]
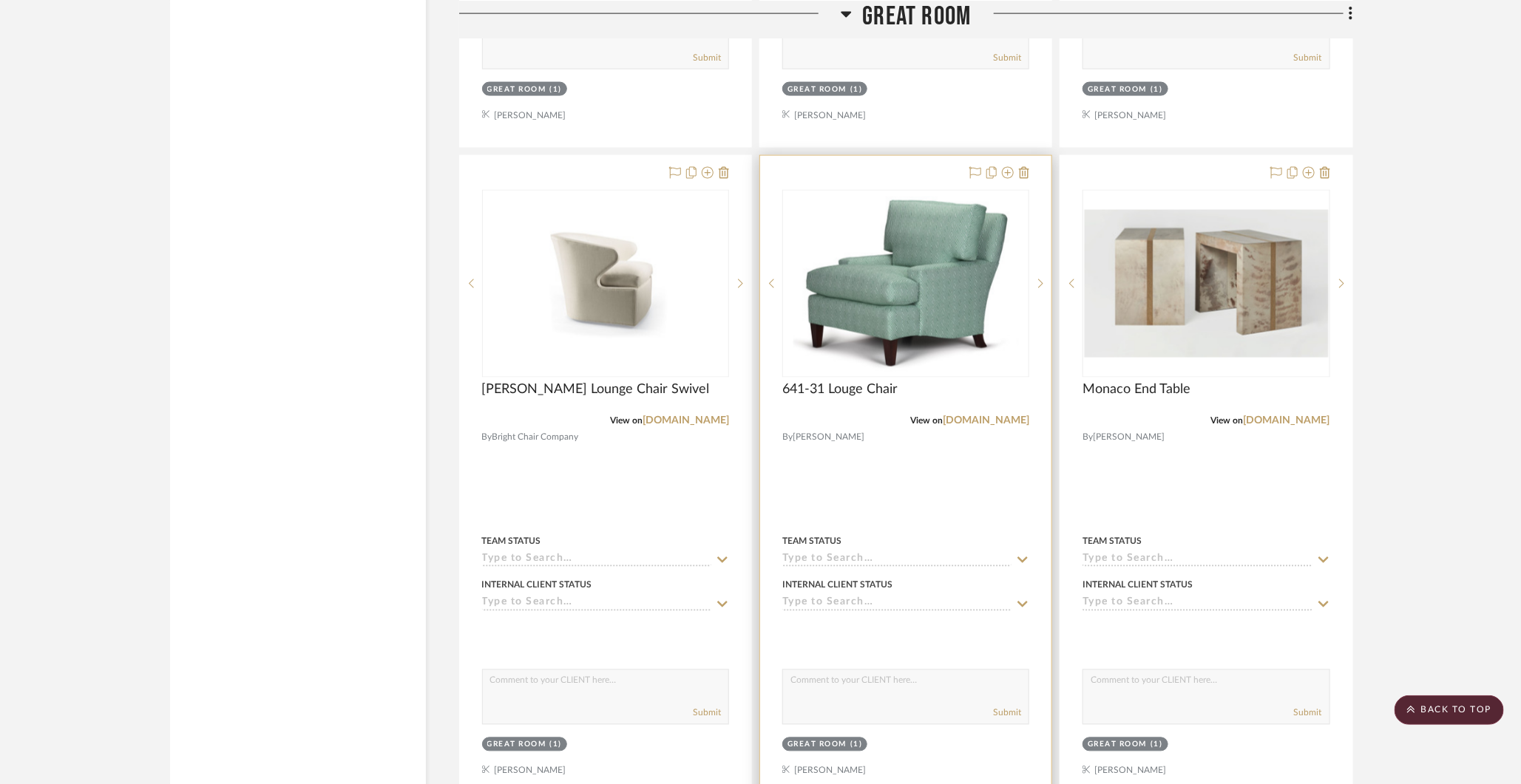
click at [1031, 165] on div at bounding box center [906, 479] width 291 height 647
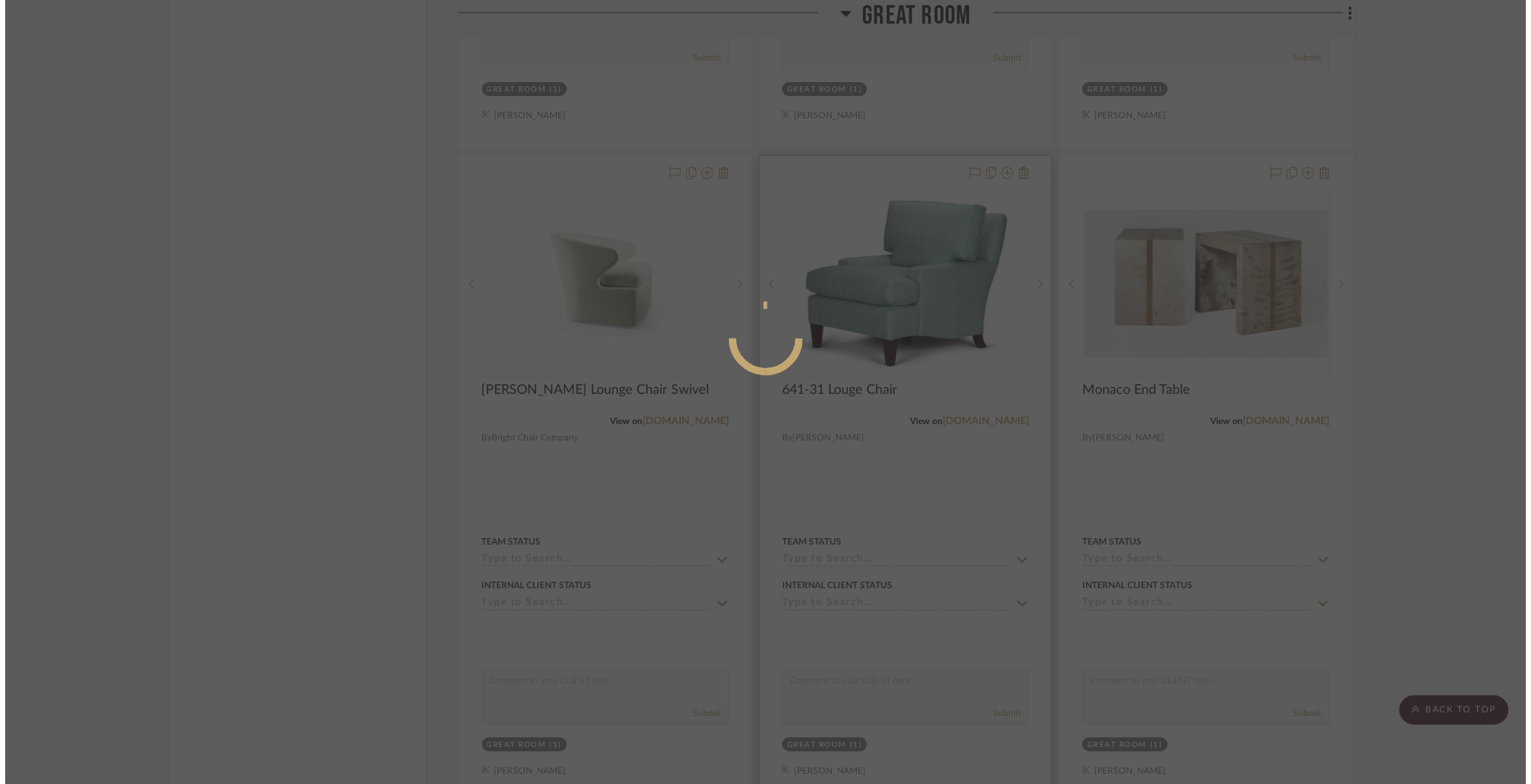
scroll to position [0, 0]
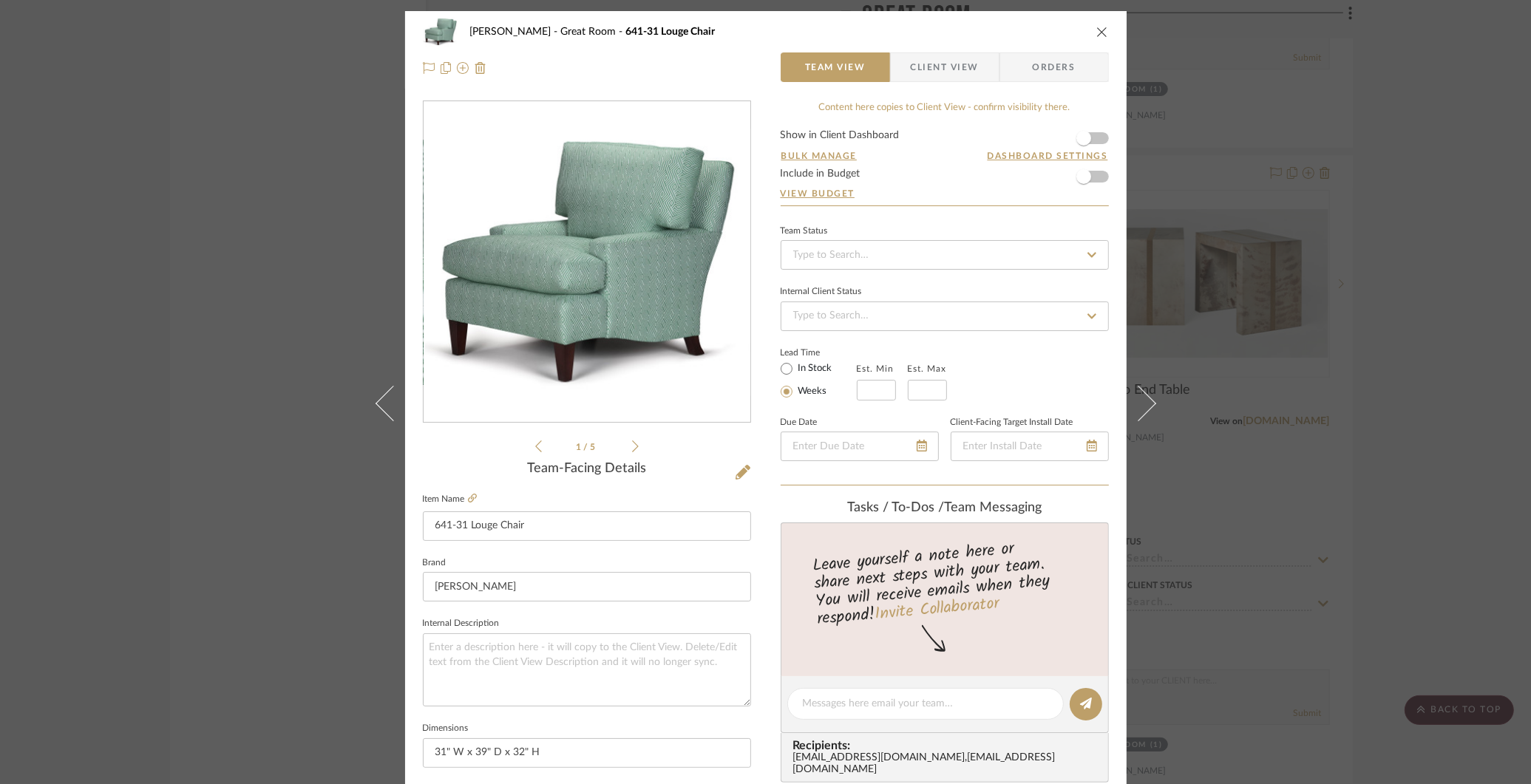
click at [1292, 168] on div "[PERSON_NAME] Great Room 641-31 Louge Chair Team View Client View Orders 1 / 5 …" at bounding box center [765, 392] width 1531 height 784
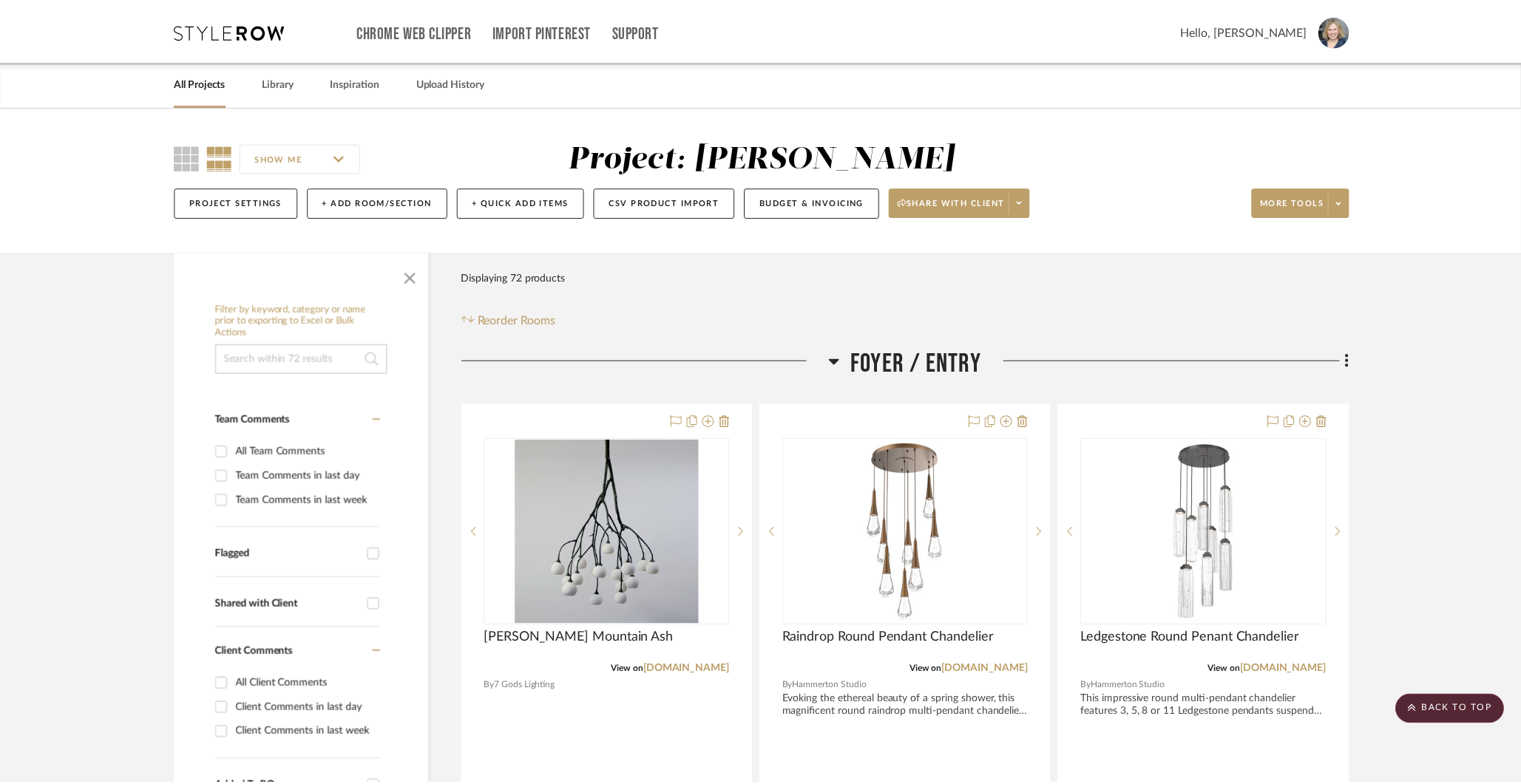
scroll to position [4250, 0]
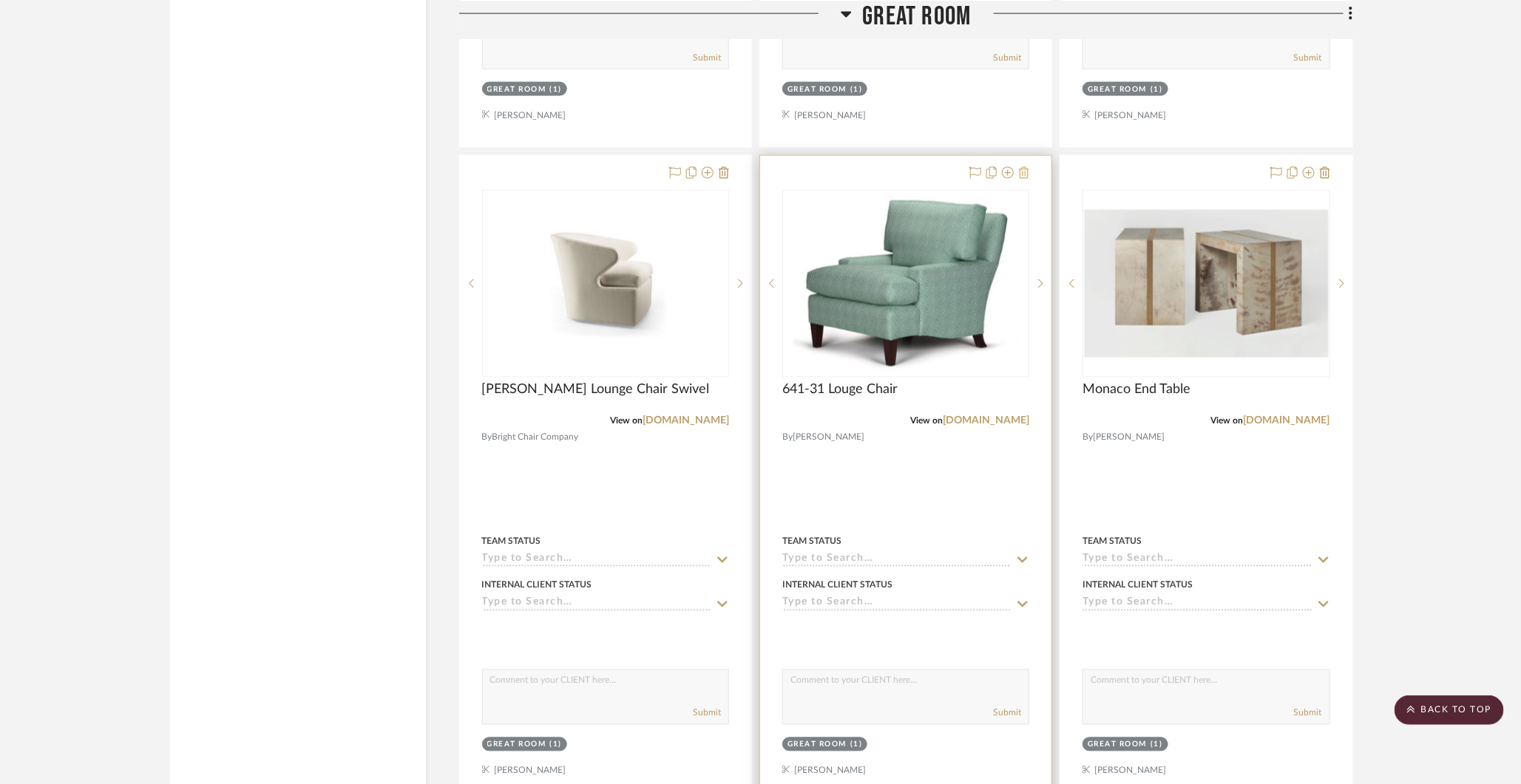
click at [1025, 167] on icon at bounding box center [1024, 173] width 11 height 12
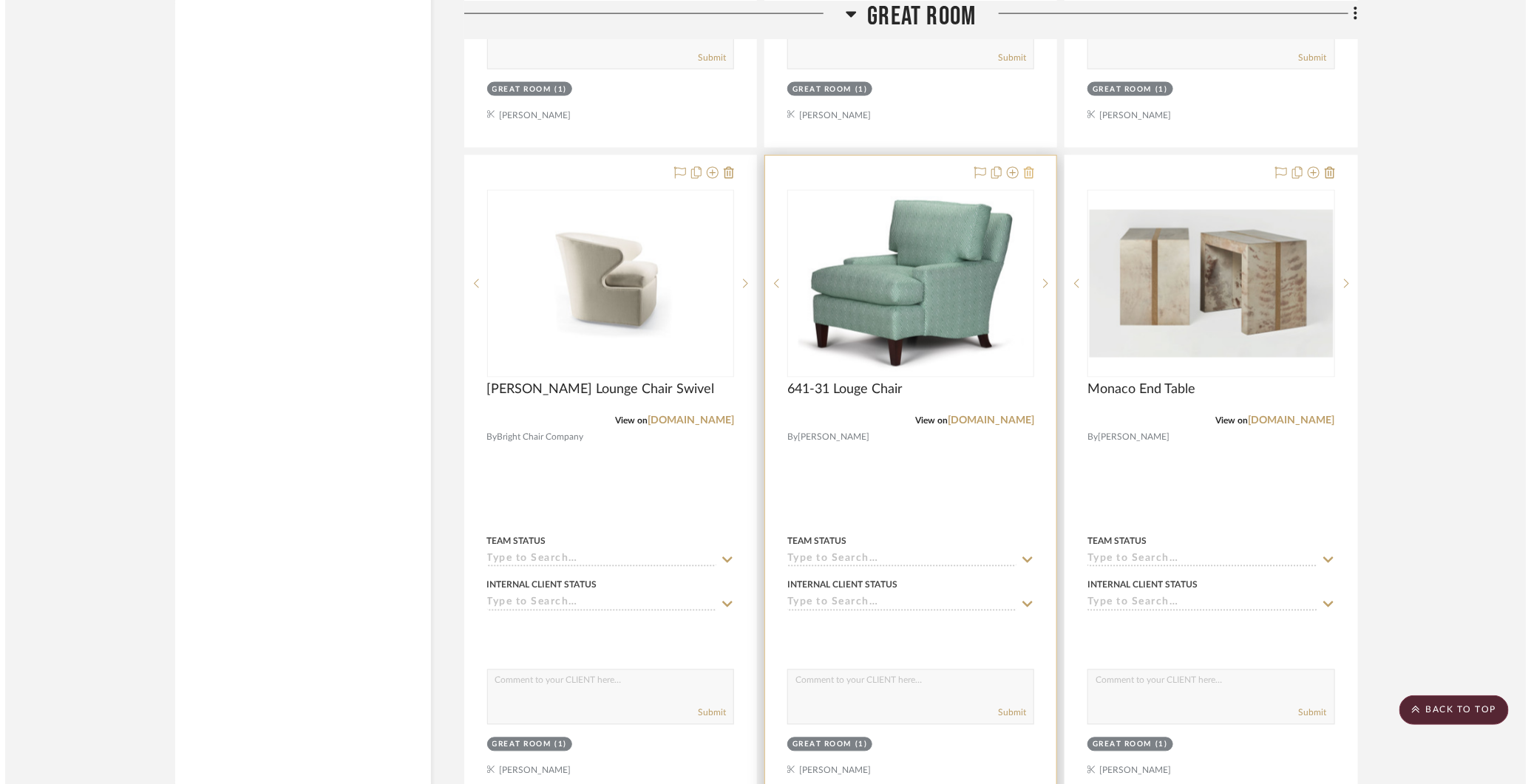
scroll to position [0, 0]
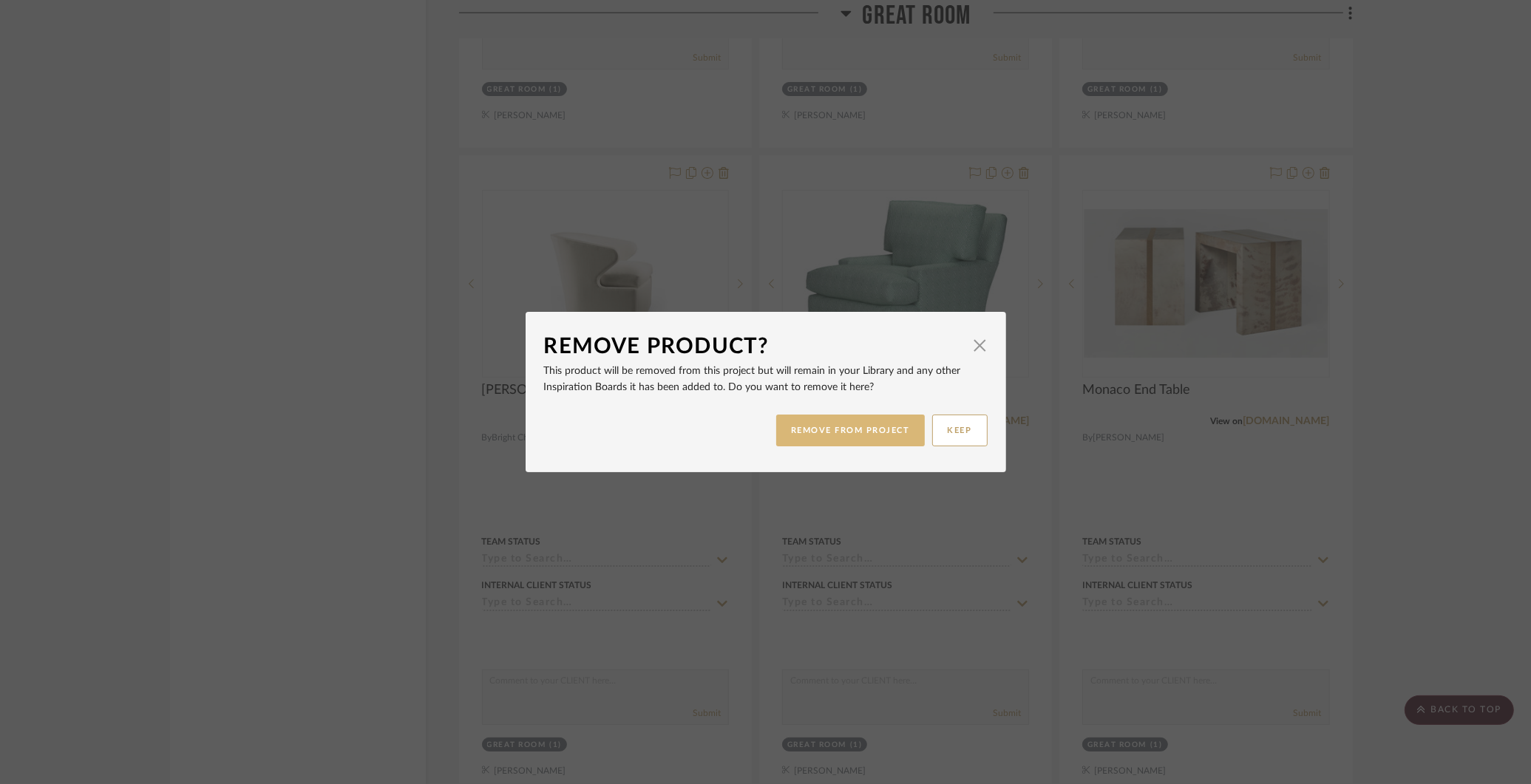
click at [865, 422] on button "REMOVE FROM PROJECT" at bounding box center [850, 431] width 149 height 32
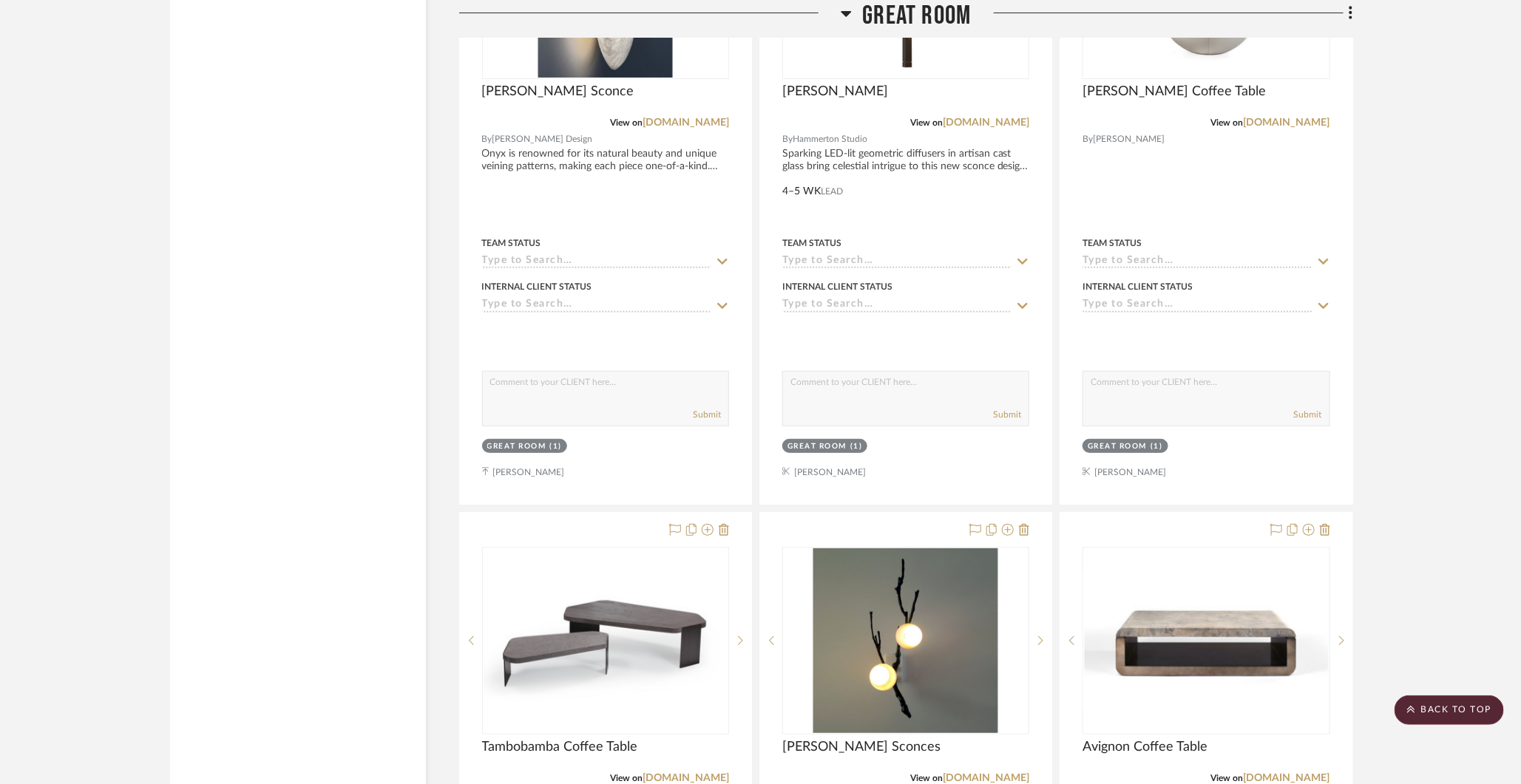
scroll to position [3225, 0]
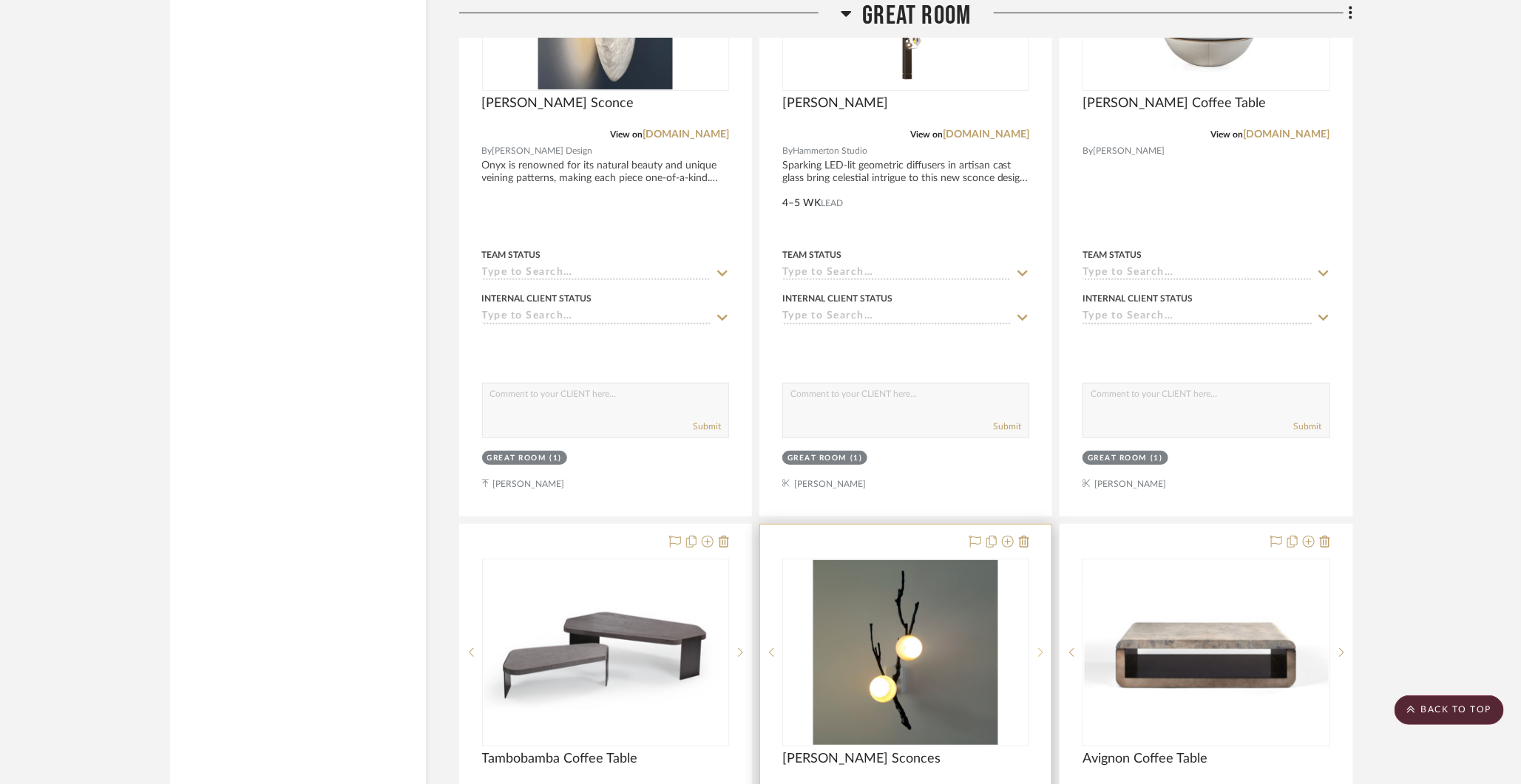
drag, startPoint x: 628, startPoint y: 57, endPoint x: 1029, endPoint y: 653, distance: 718.3
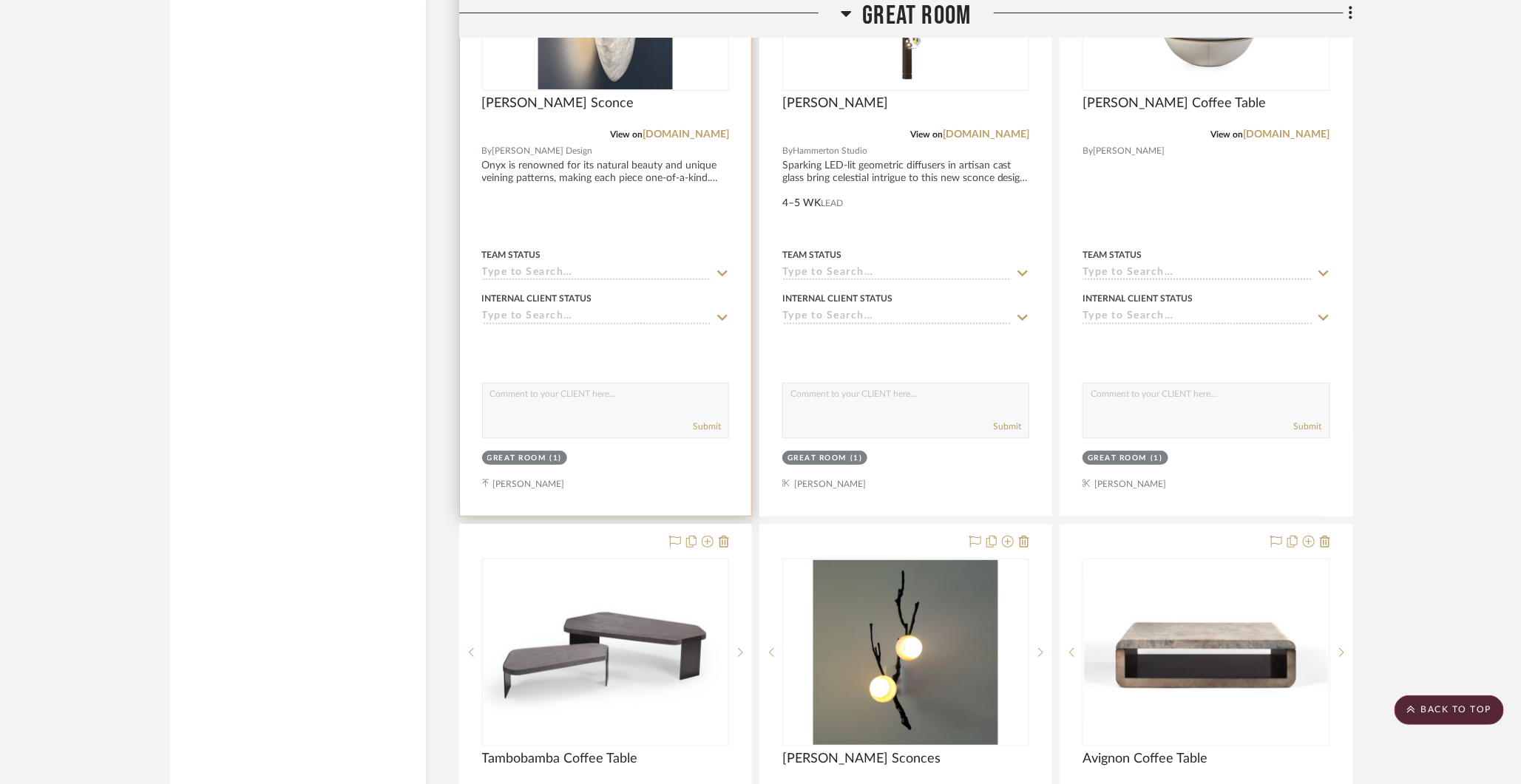
scroll to position [3216, 0]
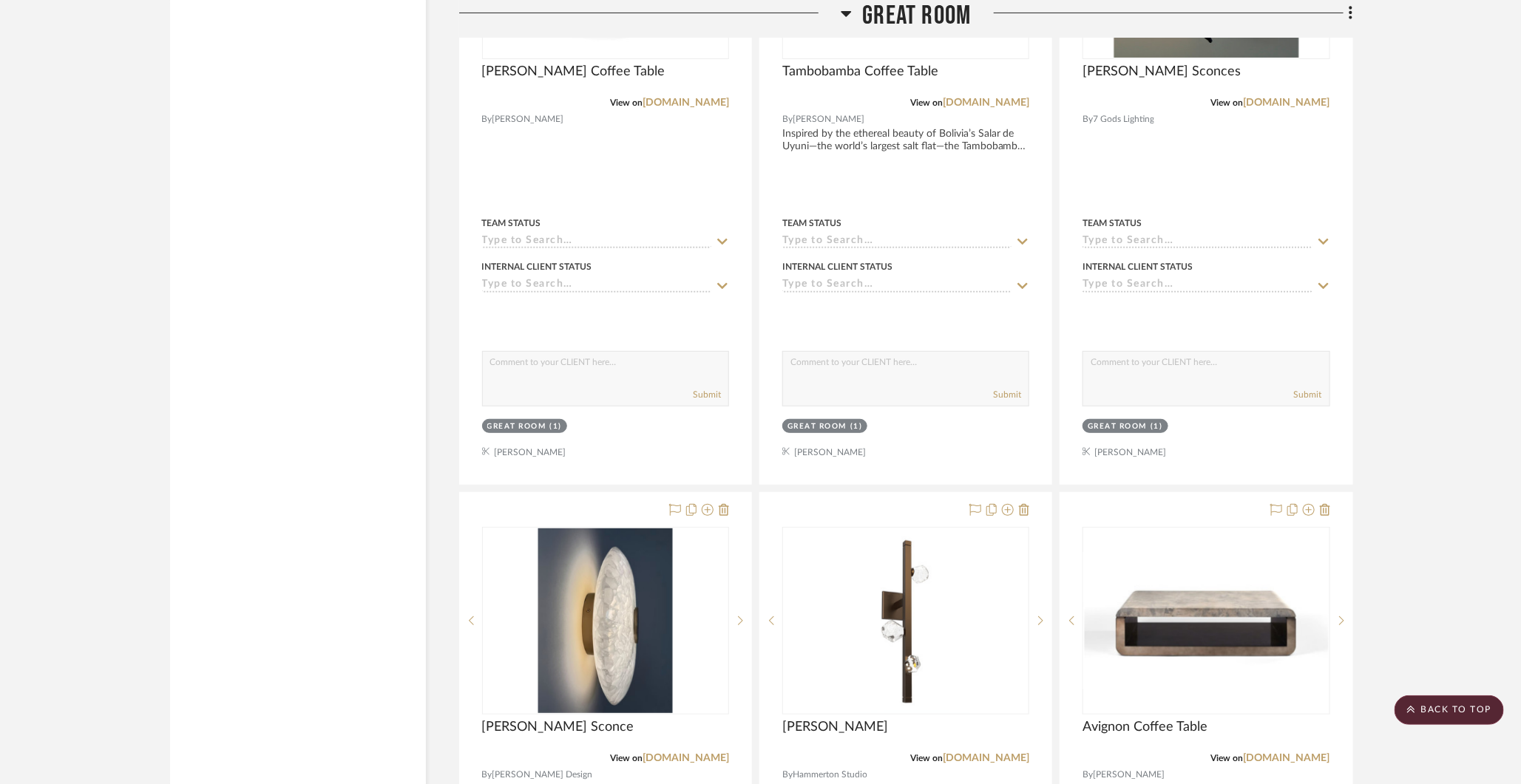
drag, startPoint x: 624, startPoint y: 58, endPoint x: 1012, endPoint y: 779, distance: 818.8
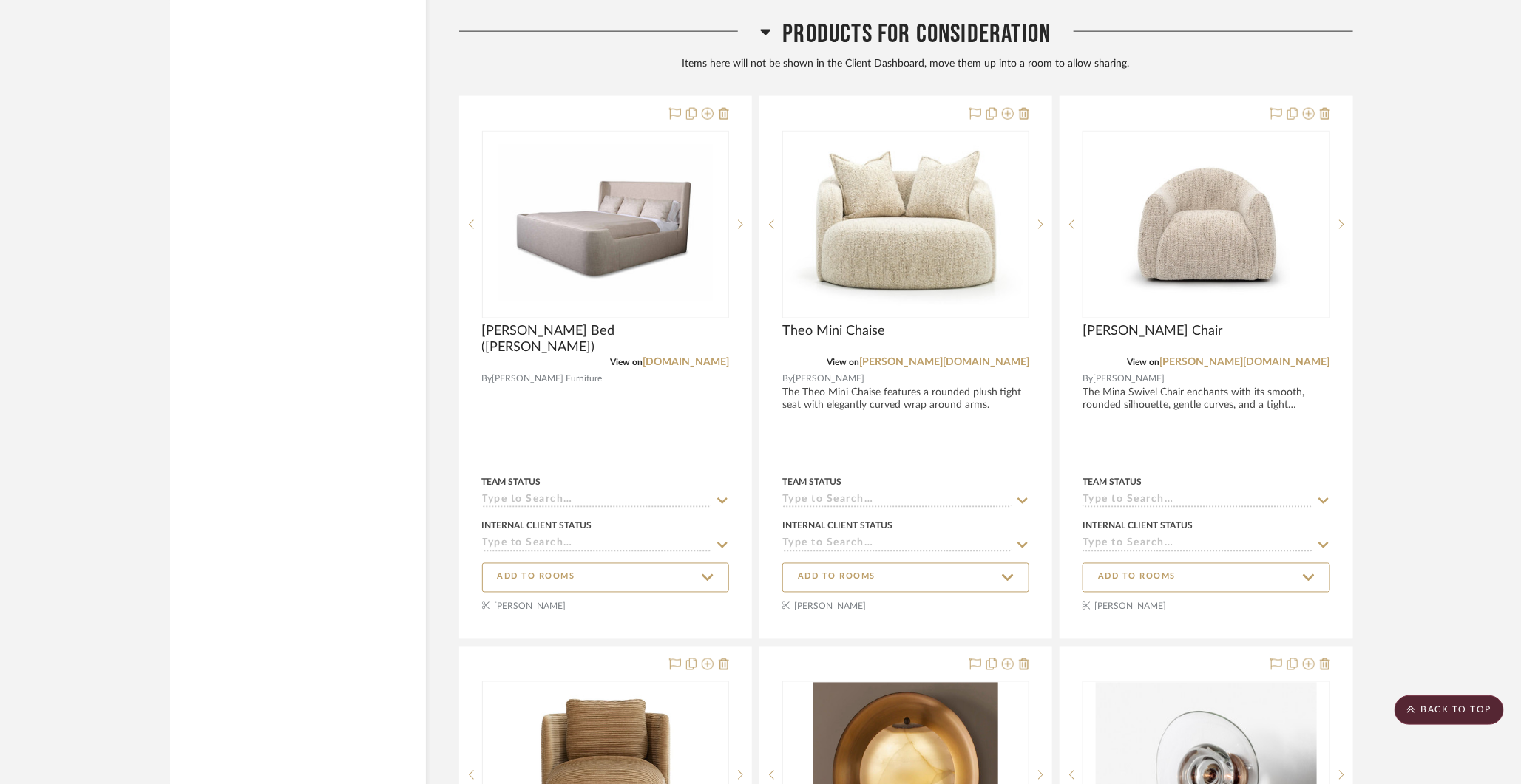
scroll to position [13295, 0]
